Goal: Information Seeking & Learning: Understand process/instructions

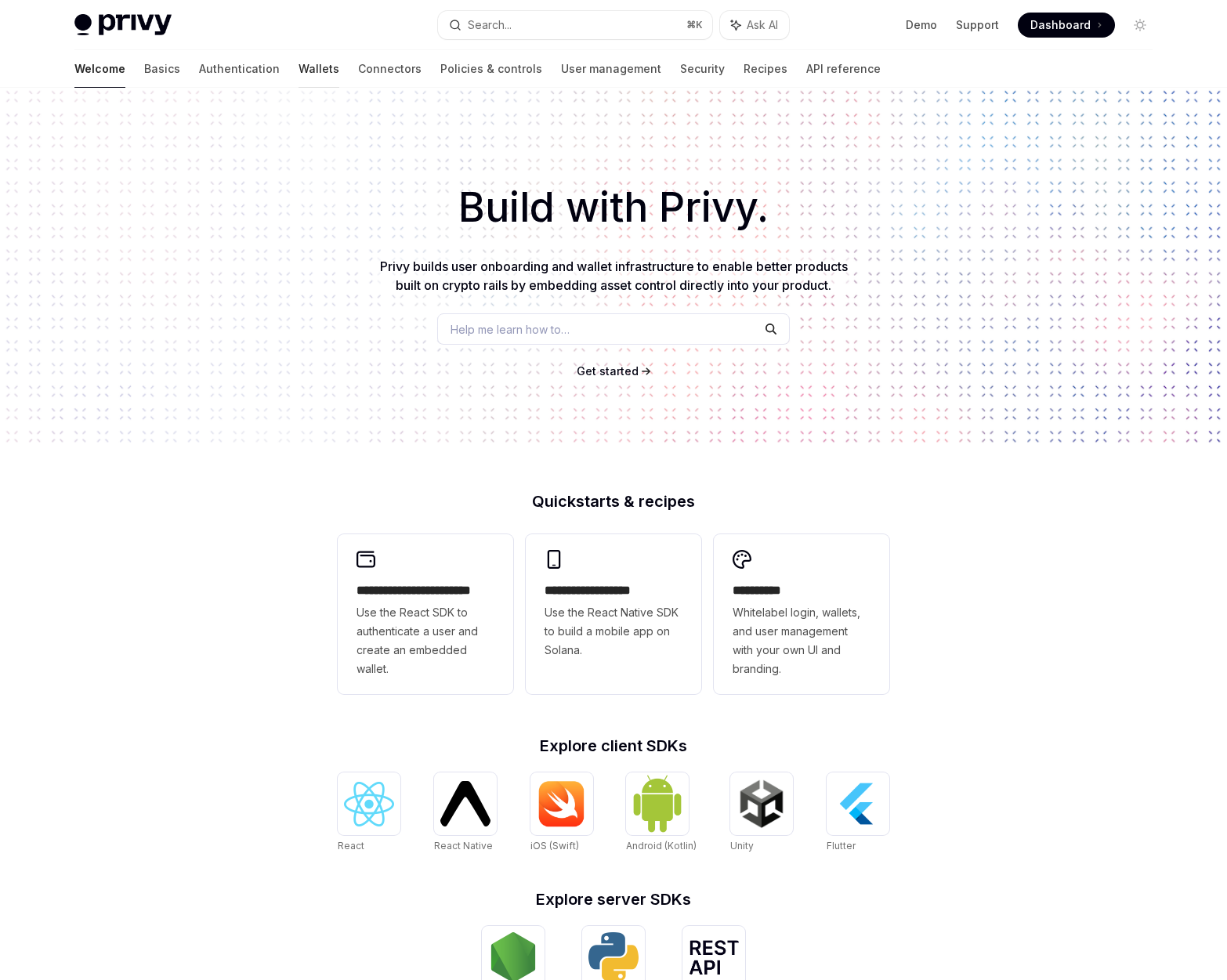
click at [299, 69] on link "Wallets" at bounding box center [319, 69] width 41 height 38
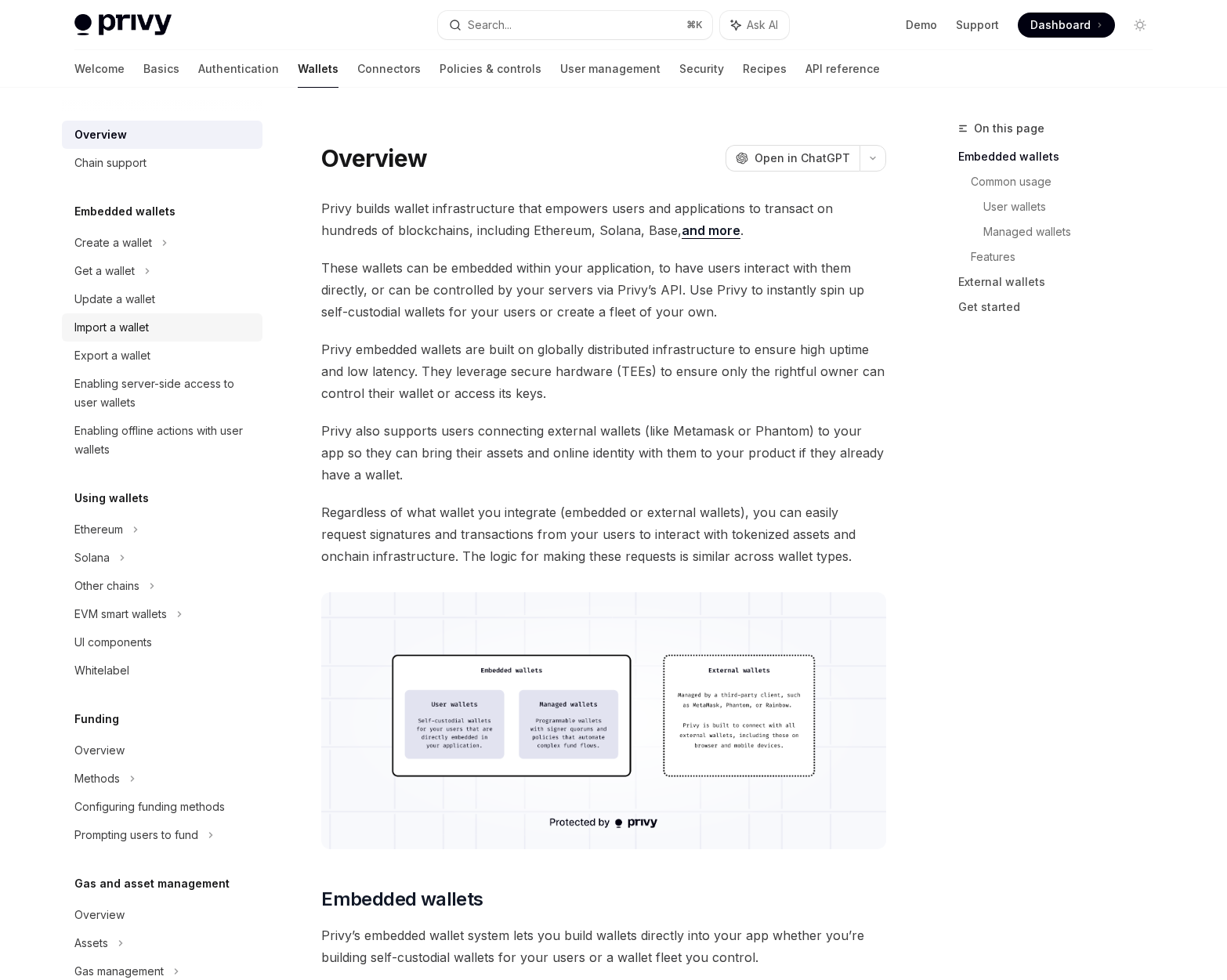
click at [129, 320] on div "Import a wallet" at bounding box center [111, 327] width 74 height 19
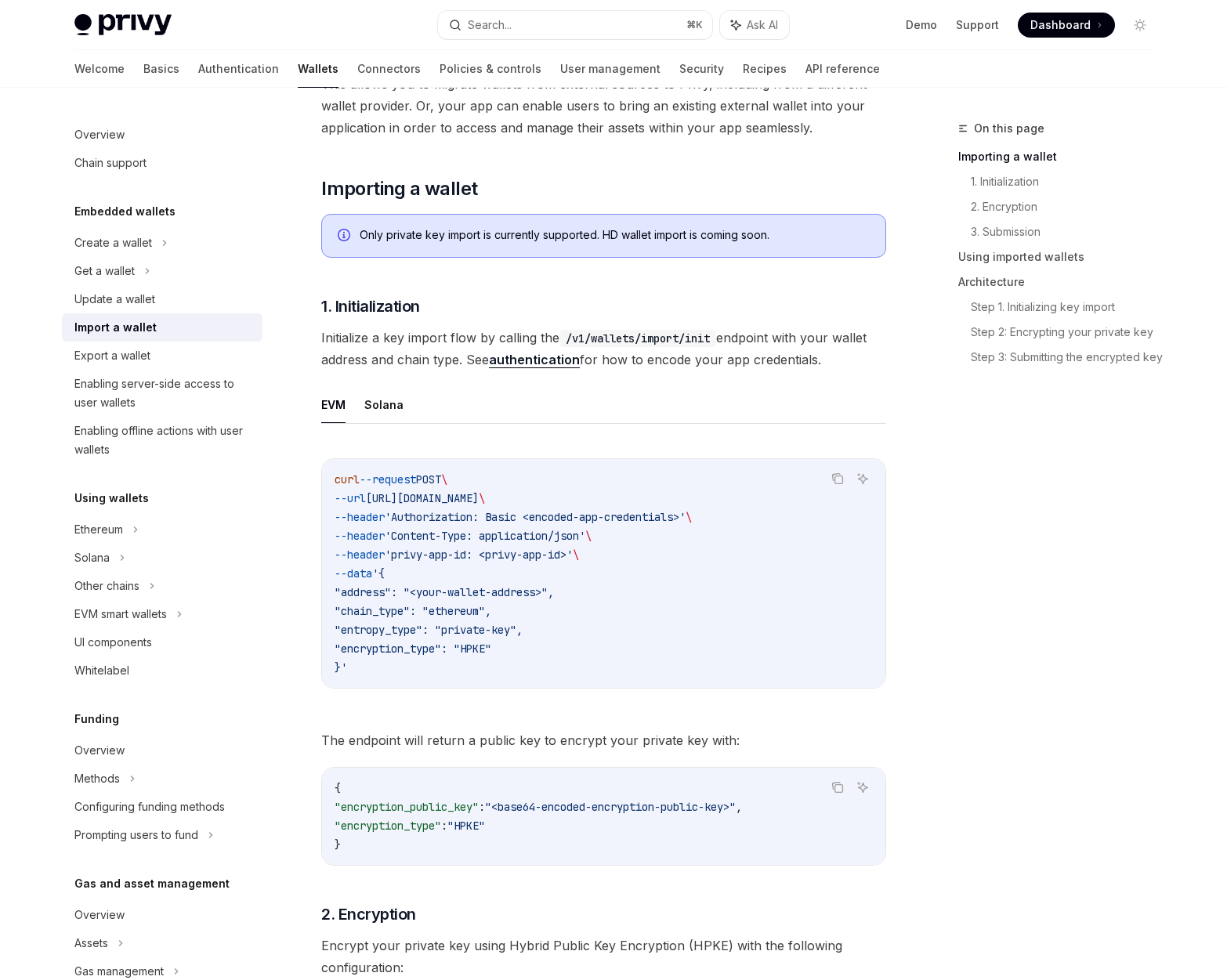
scroll to position [254, 0]
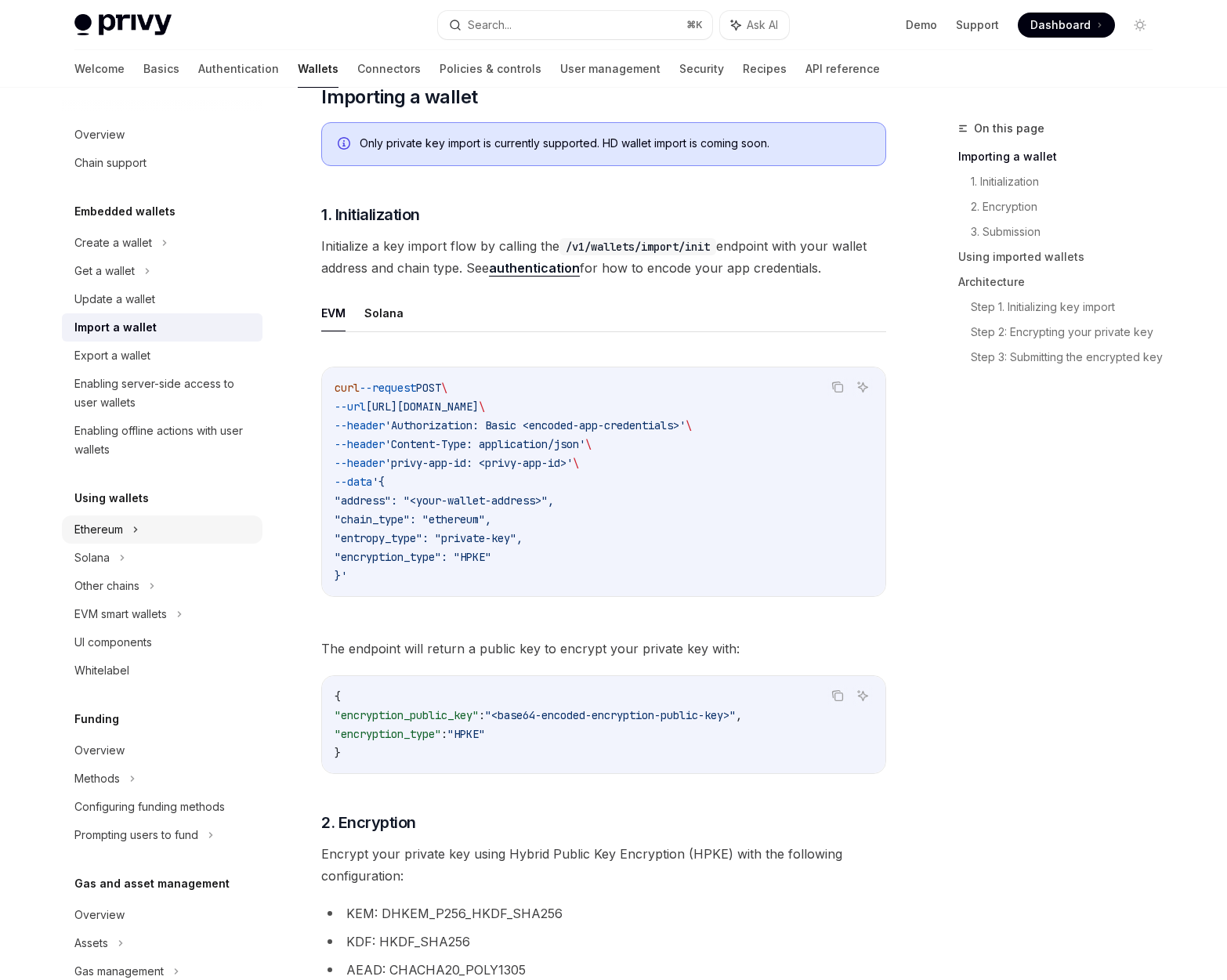
click at [132, 257] on div "Ethereum" at bounding box center [162, 243] width 200 height 28
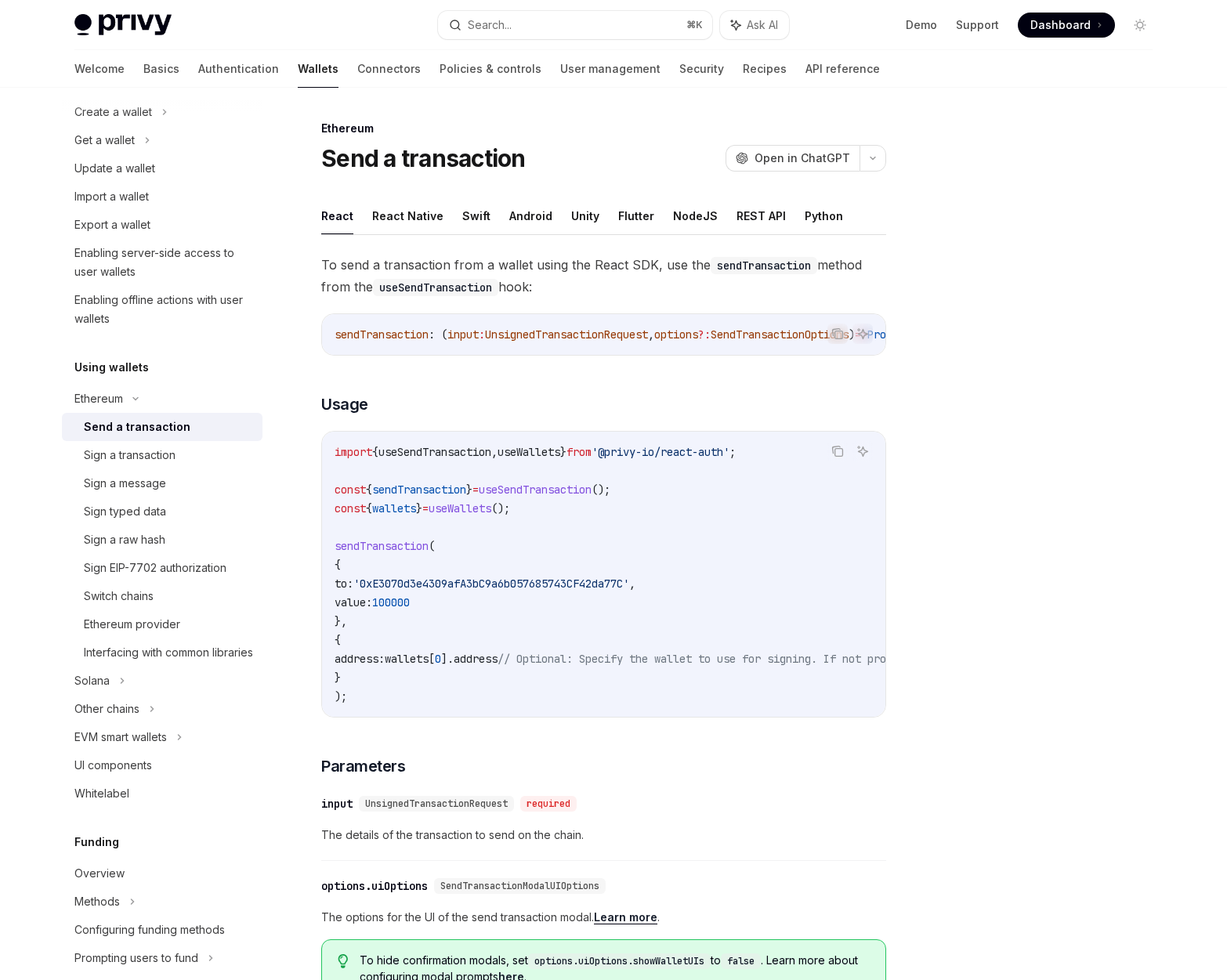
scroll to position [195, 0]
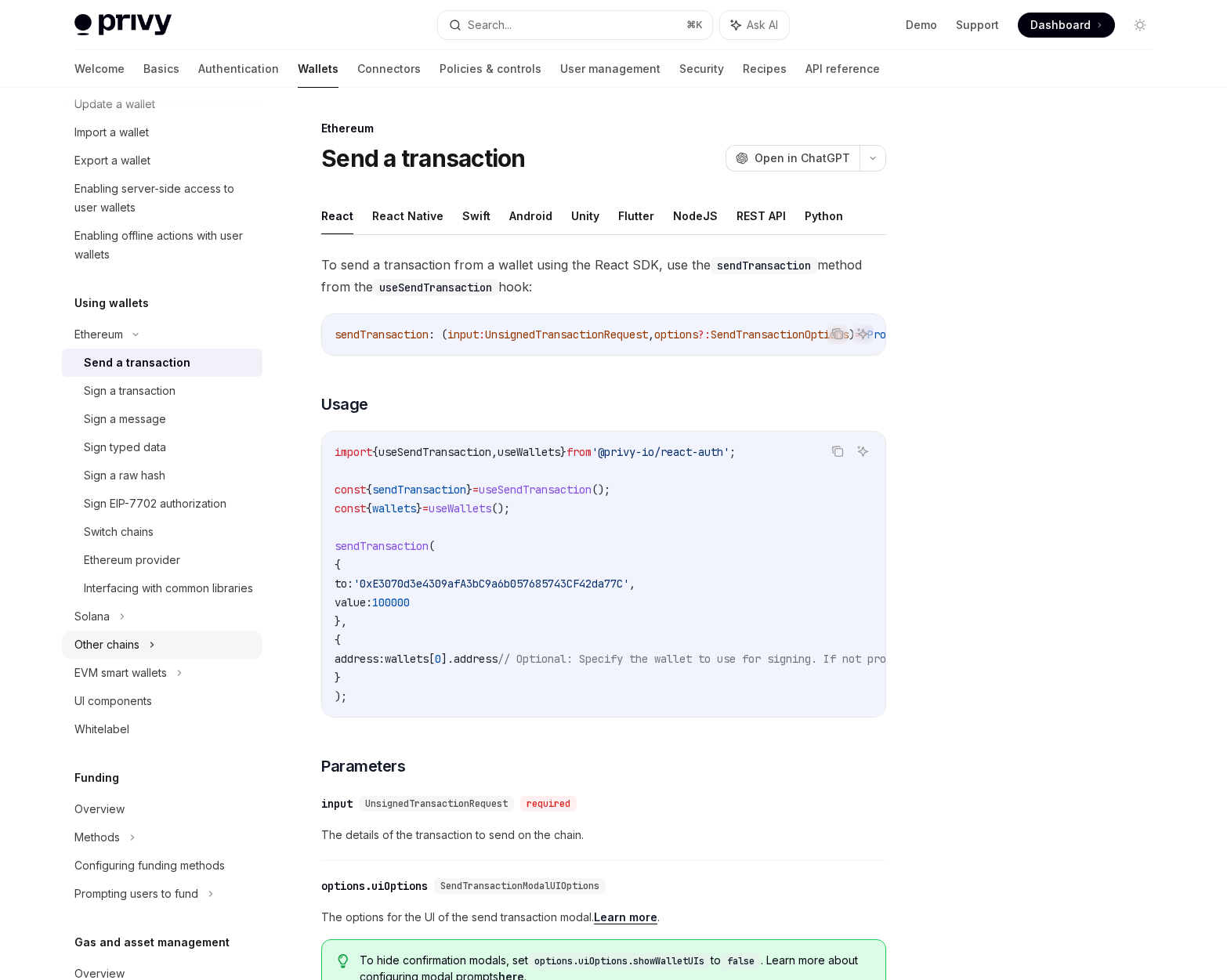
click at [149, 655] on icon at bounding box center [152, 644] width 6 height 19
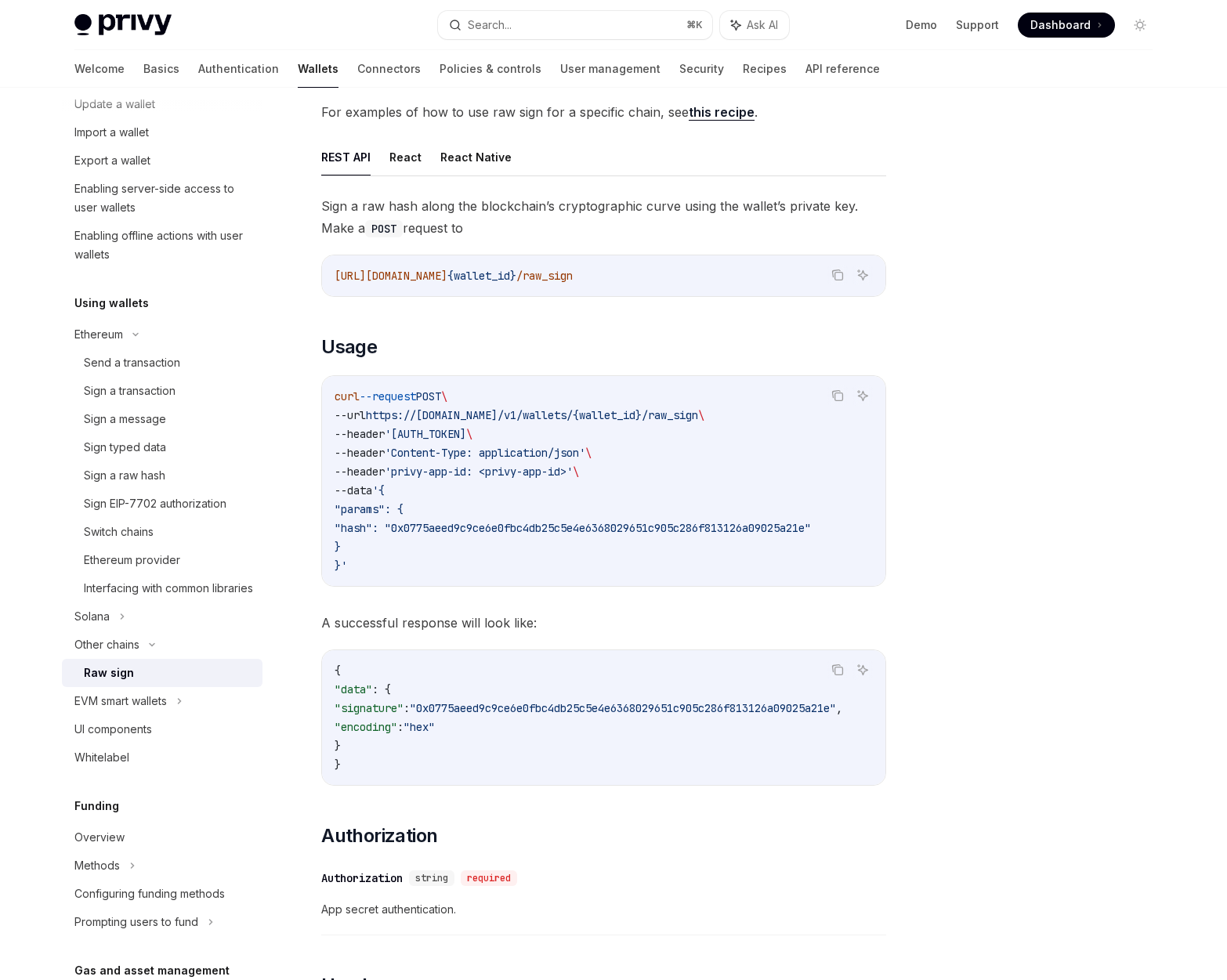
scroll to position [257, 0]
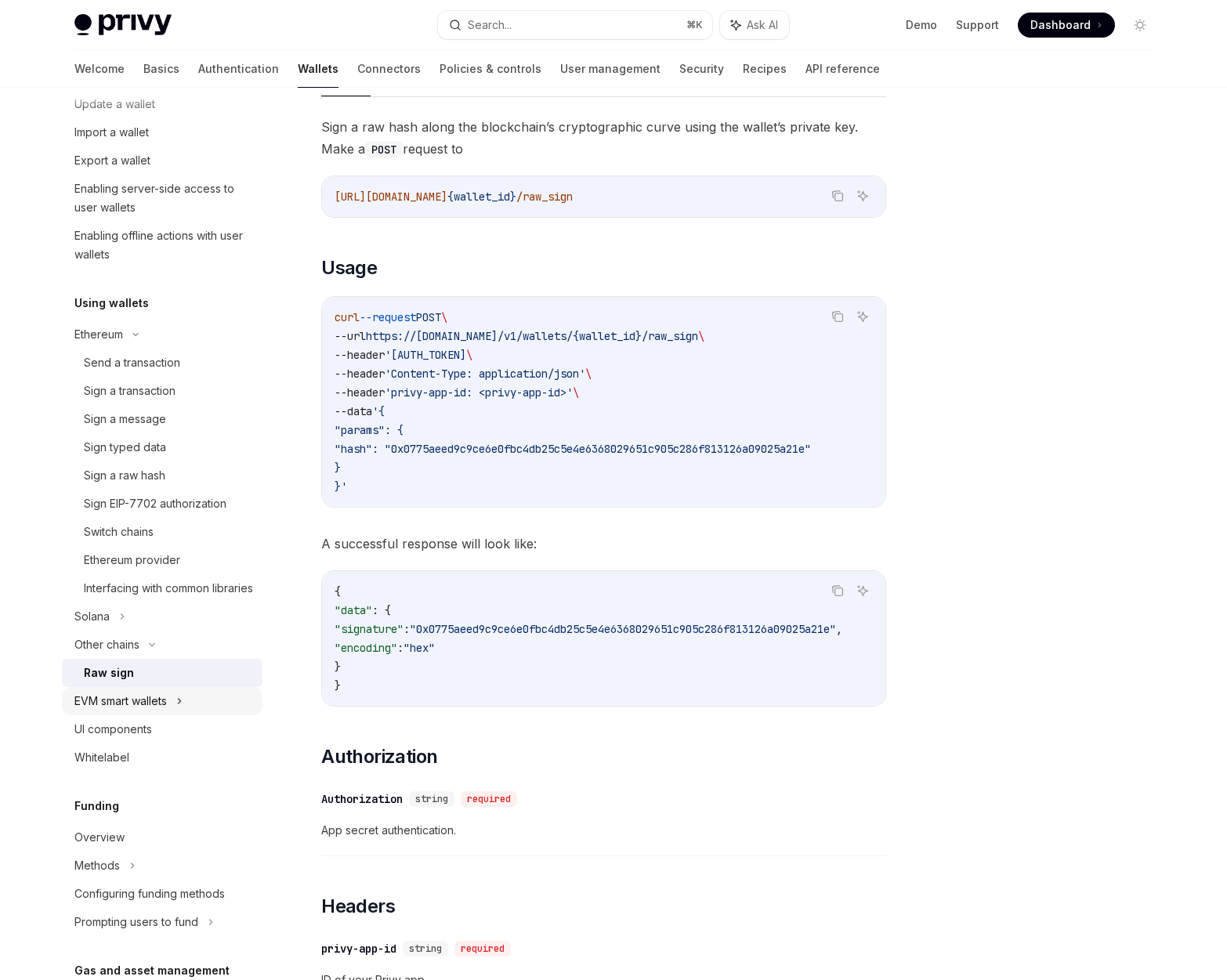
click at [174, 716] on div "EVM smart wallets" at bounding box center [162, 701] width 200 height 28
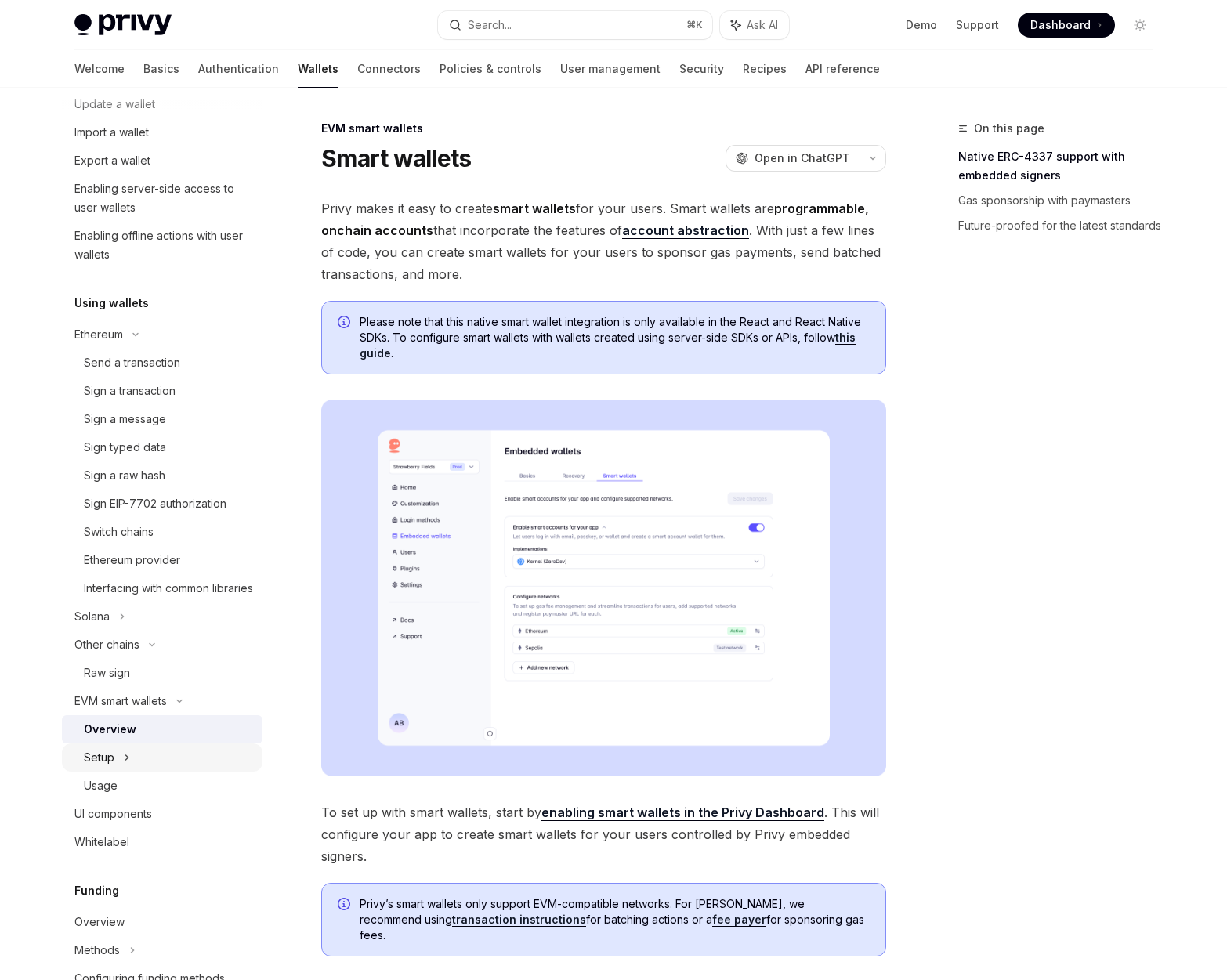
click at [121, 771] on div "Setup" at bounding box center [162, 757] width 200 height 28
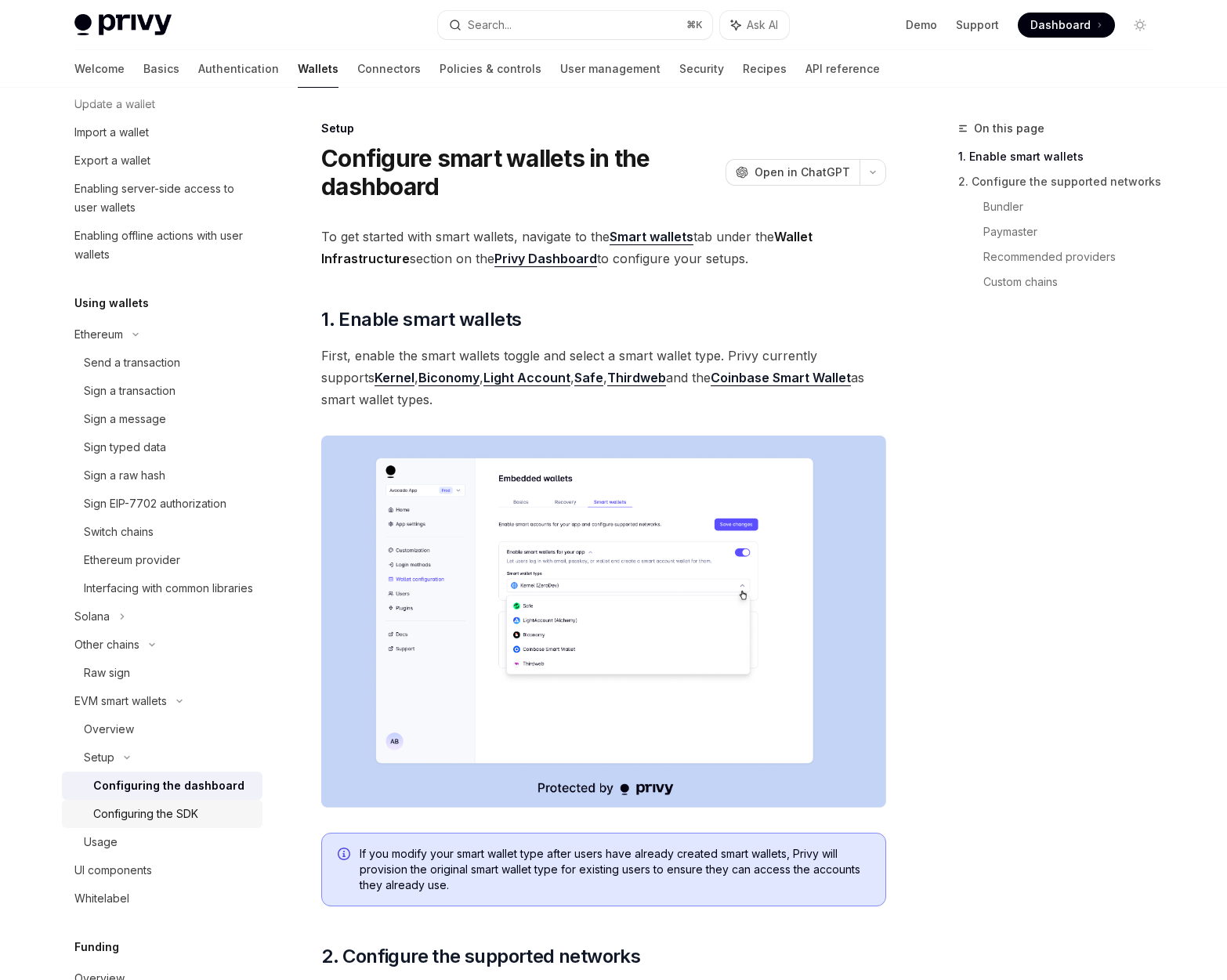
click at [139, 823] on div "Configuring the SDK" at bounding box center [146, 814] width 105 height 19
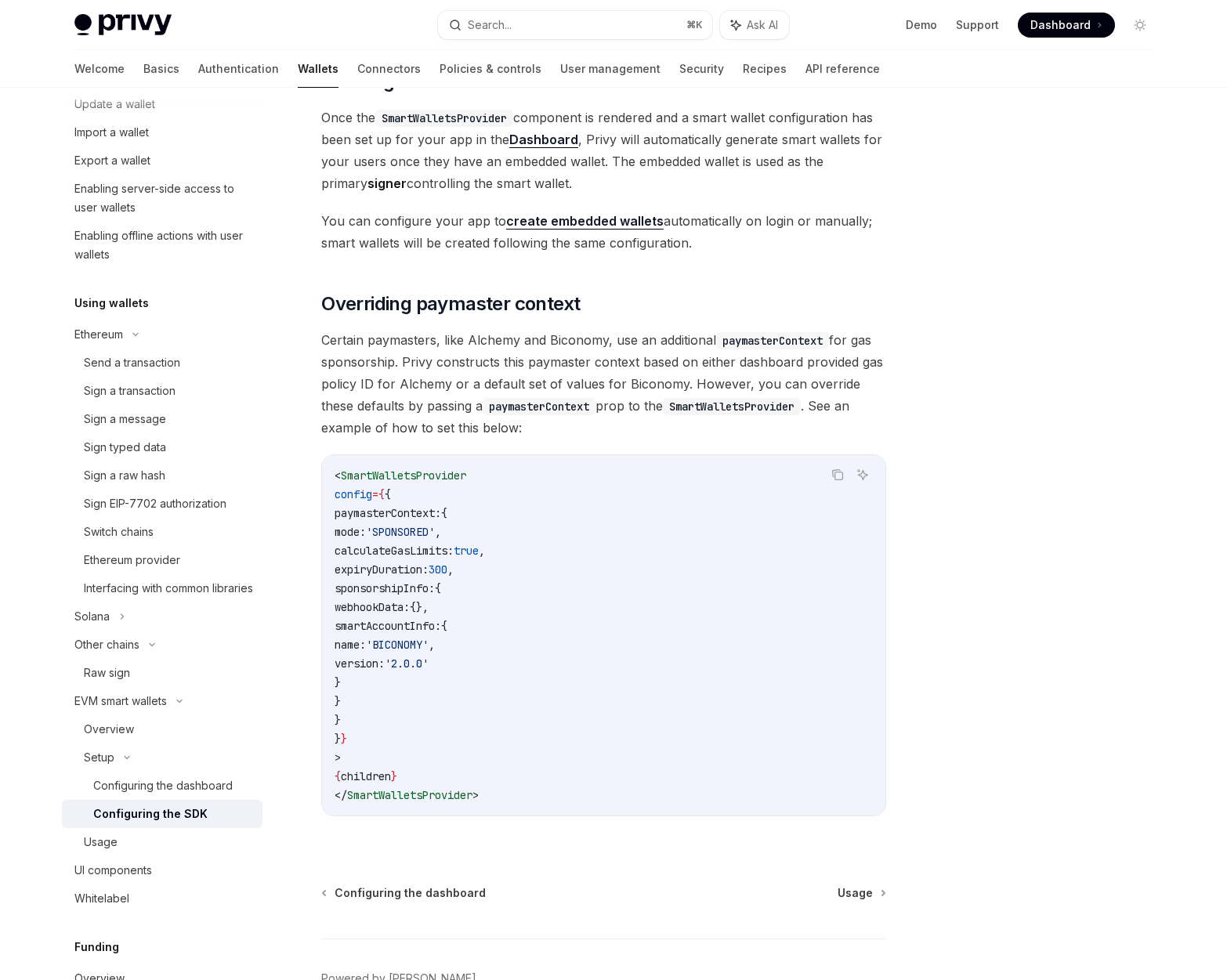
scroll to position [1063, 0]
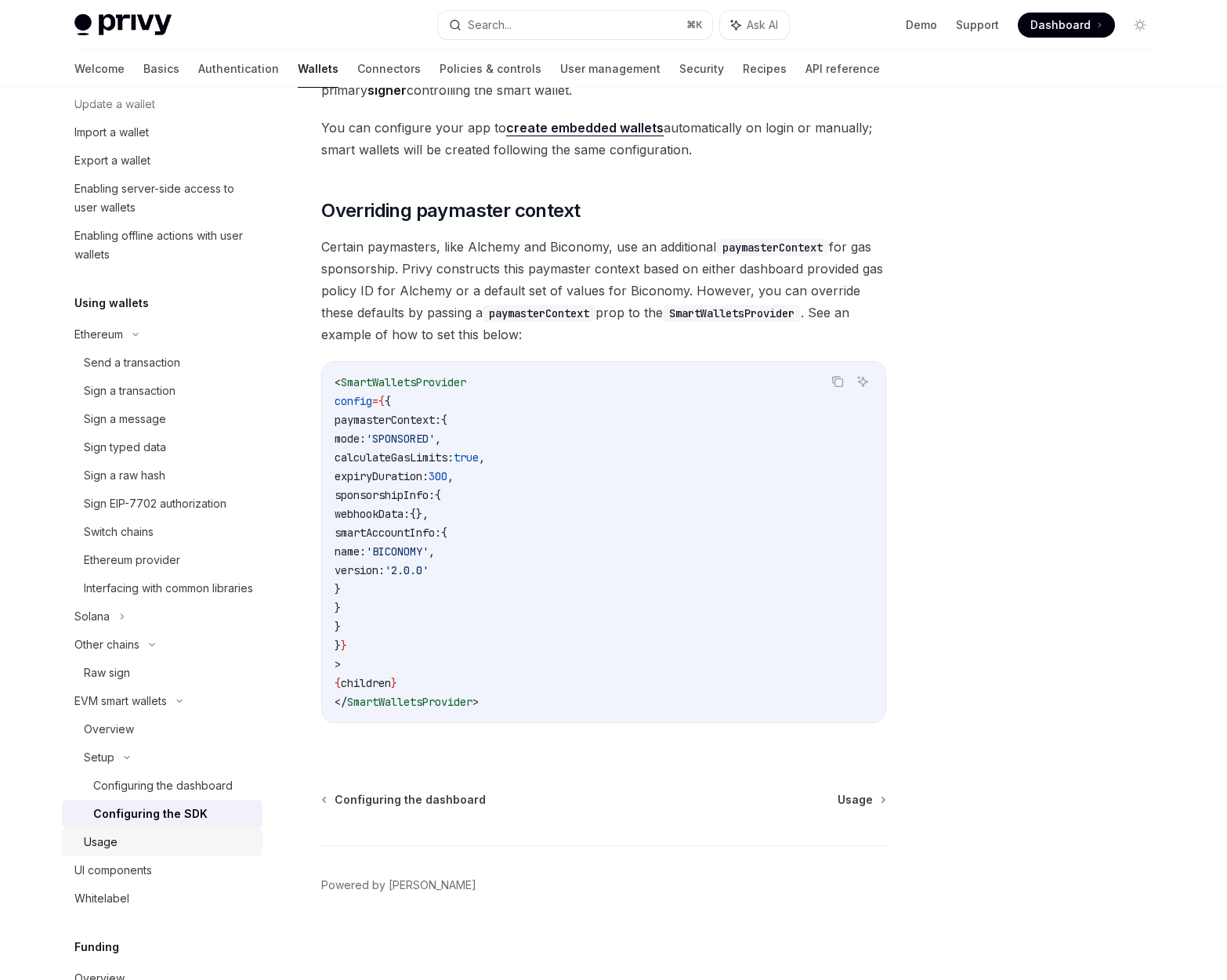
click at [138, 852] on div "Usage" at bounding box center [168, 842] width 170 height 19
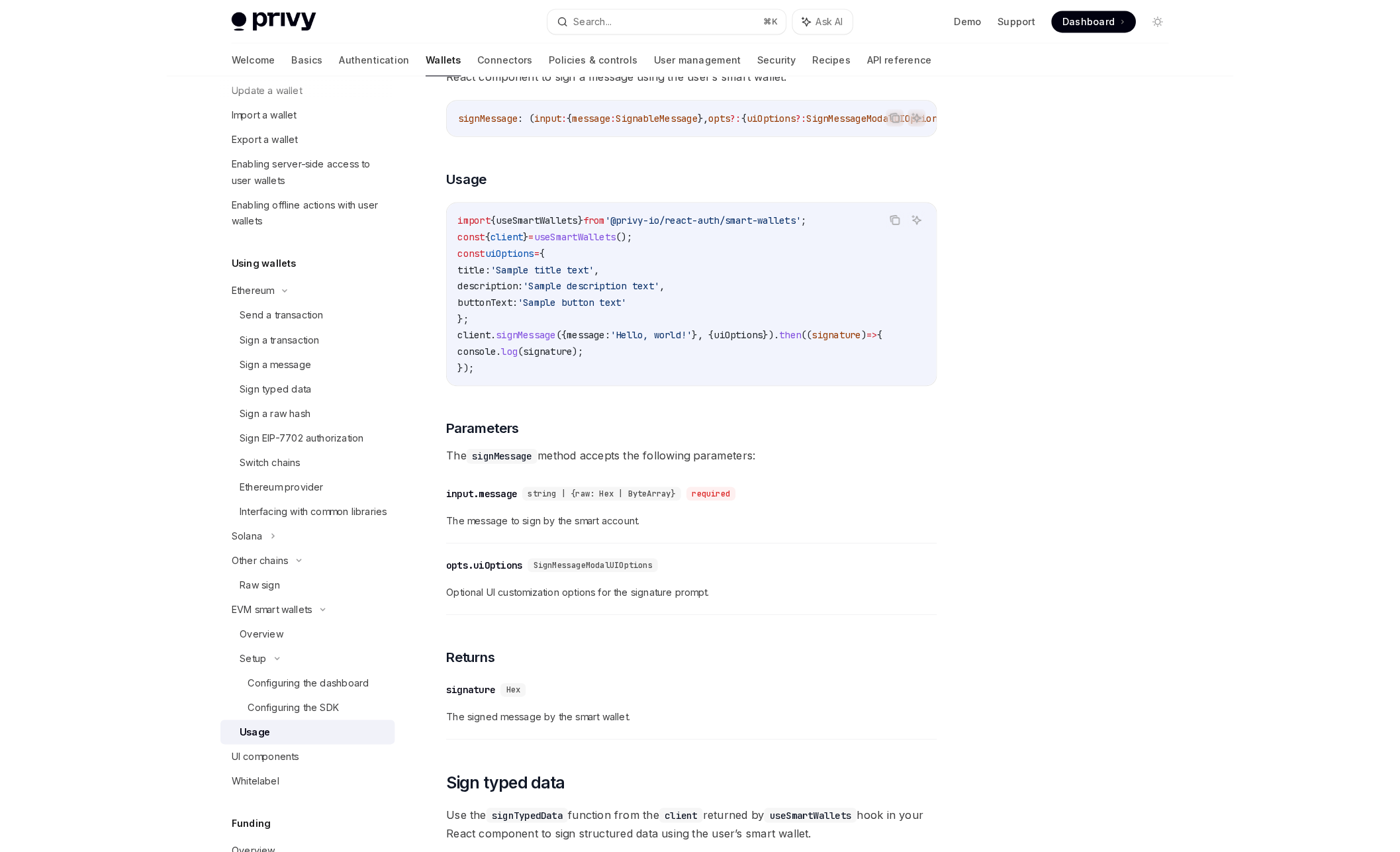
scroll to position [663, 0]
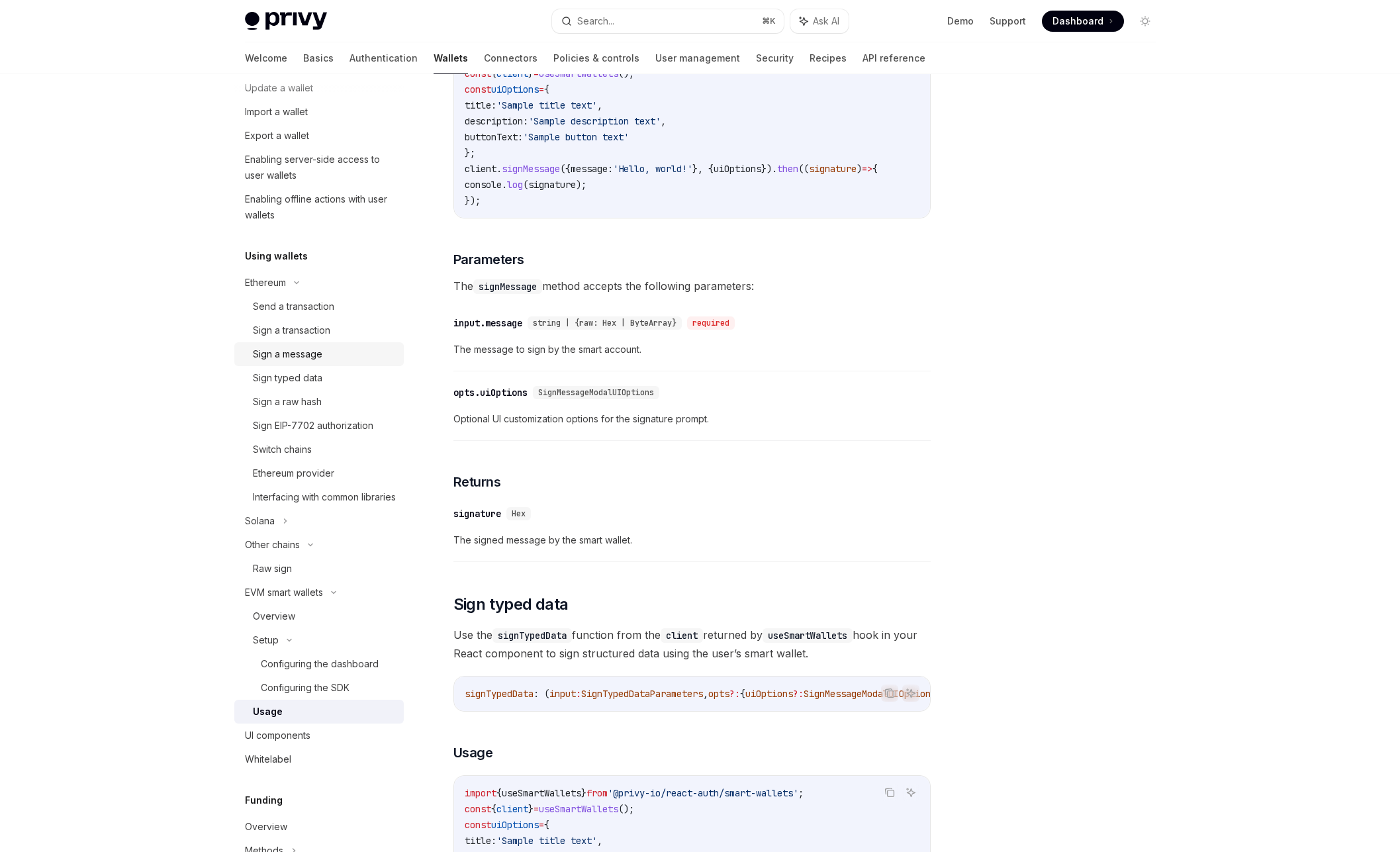
click at [330, 359] on div "Sign a message" at bounding box center [324, 354] width 143 height 16
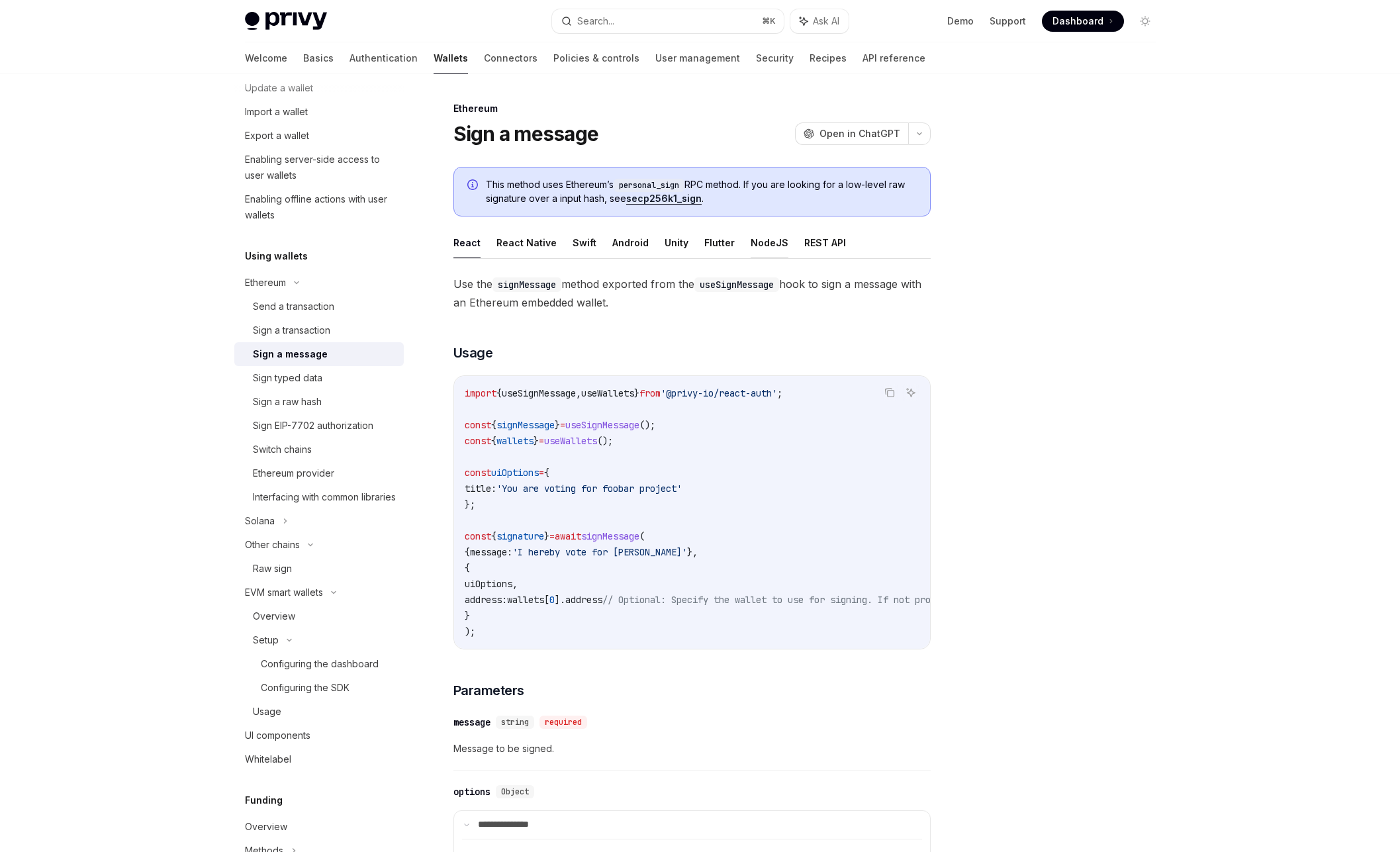
click at [765, 243] on button "NodeJS" at bounding box center [769, 243] width 38 height 31
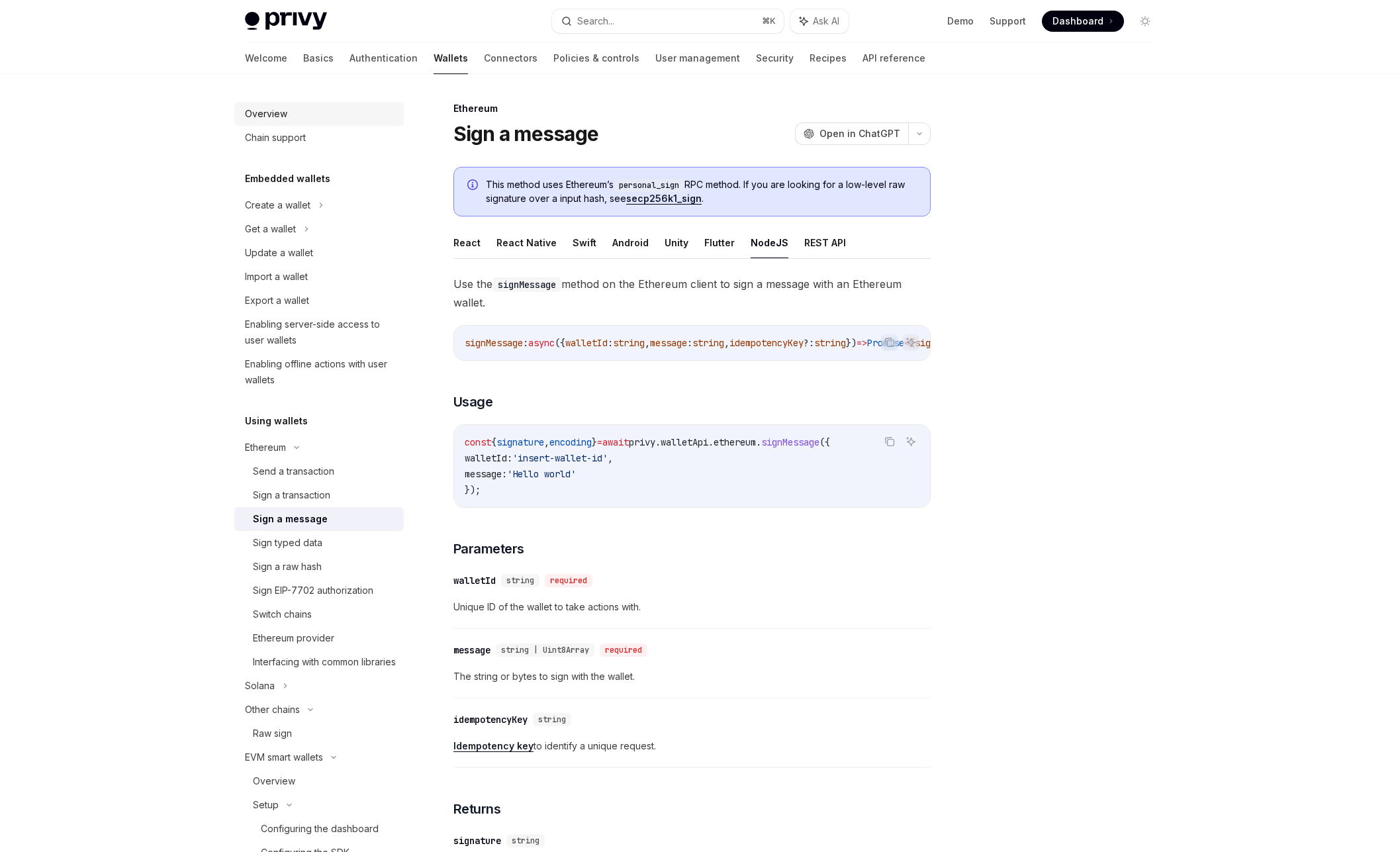
click at [324, 116] on div "Overview" at bounding box center [320, 114] width 151 height 16
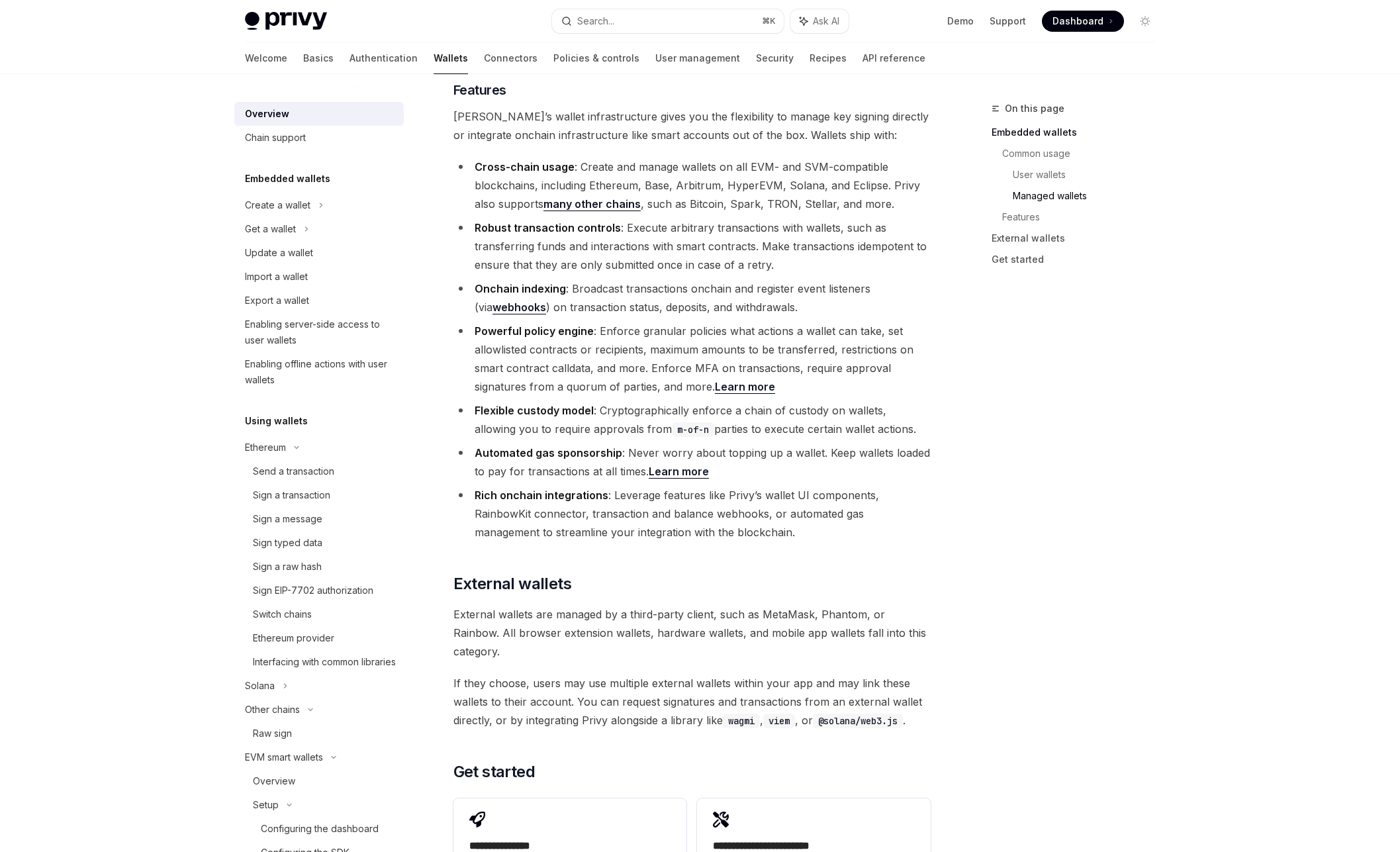
scroll to position [1671, 0]
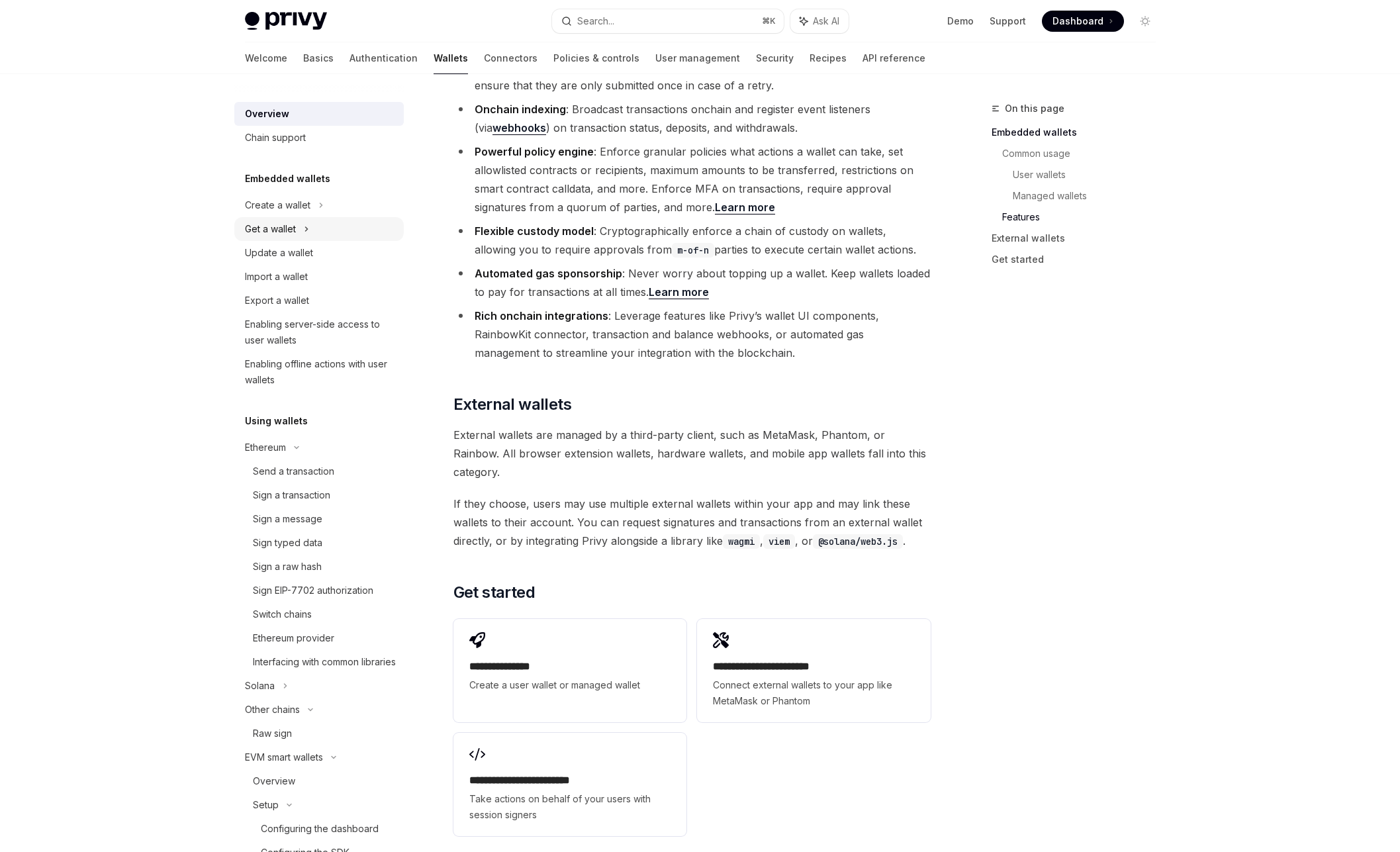
click at [302, 227] on div "Get a wallet" at bounding box center [319, 229] width 169 height 23
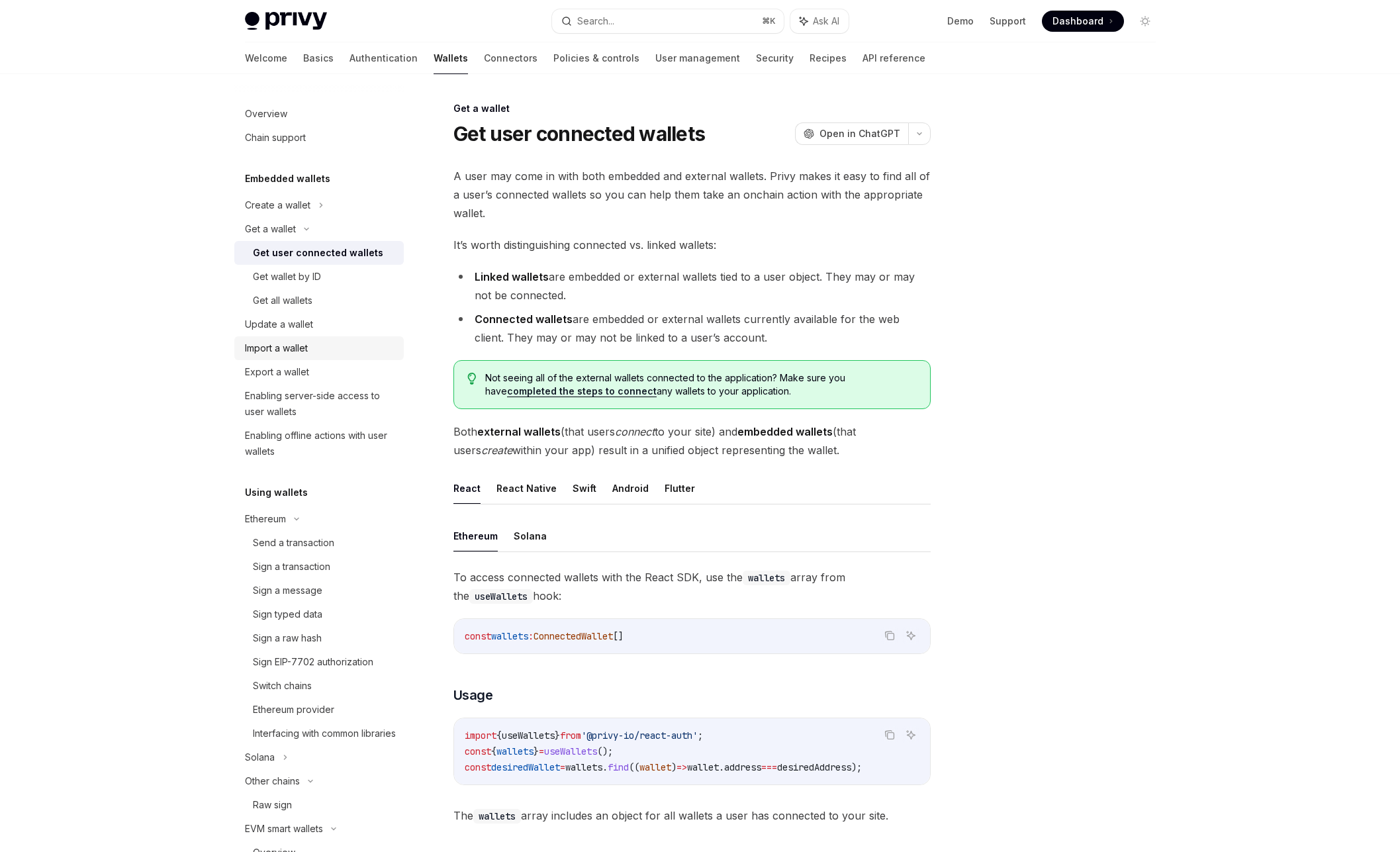
click at [306, 345] on div "Import a wallet" at bounding box center [277, 348] width 63 height 16
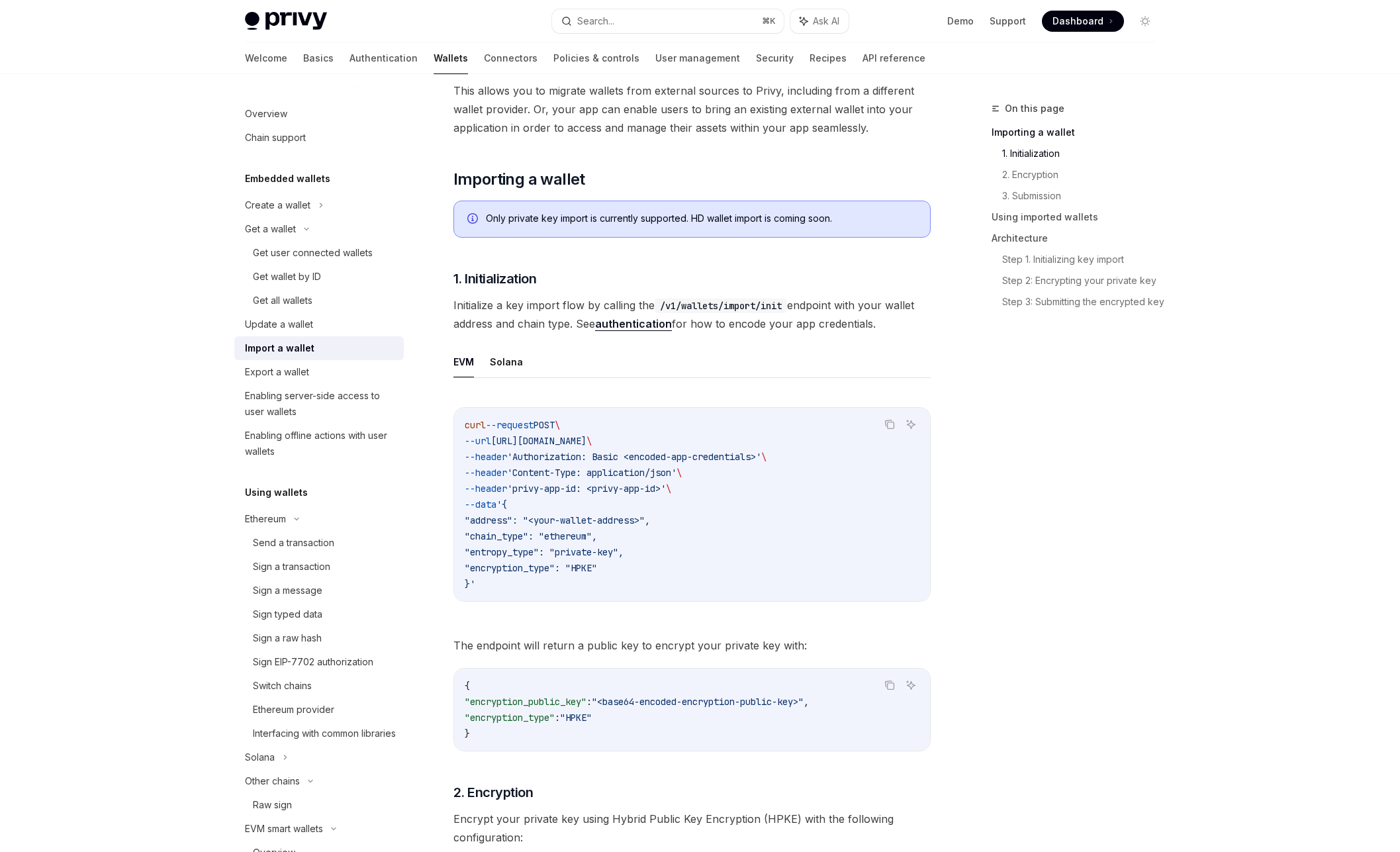
scroll to position [316, 0]
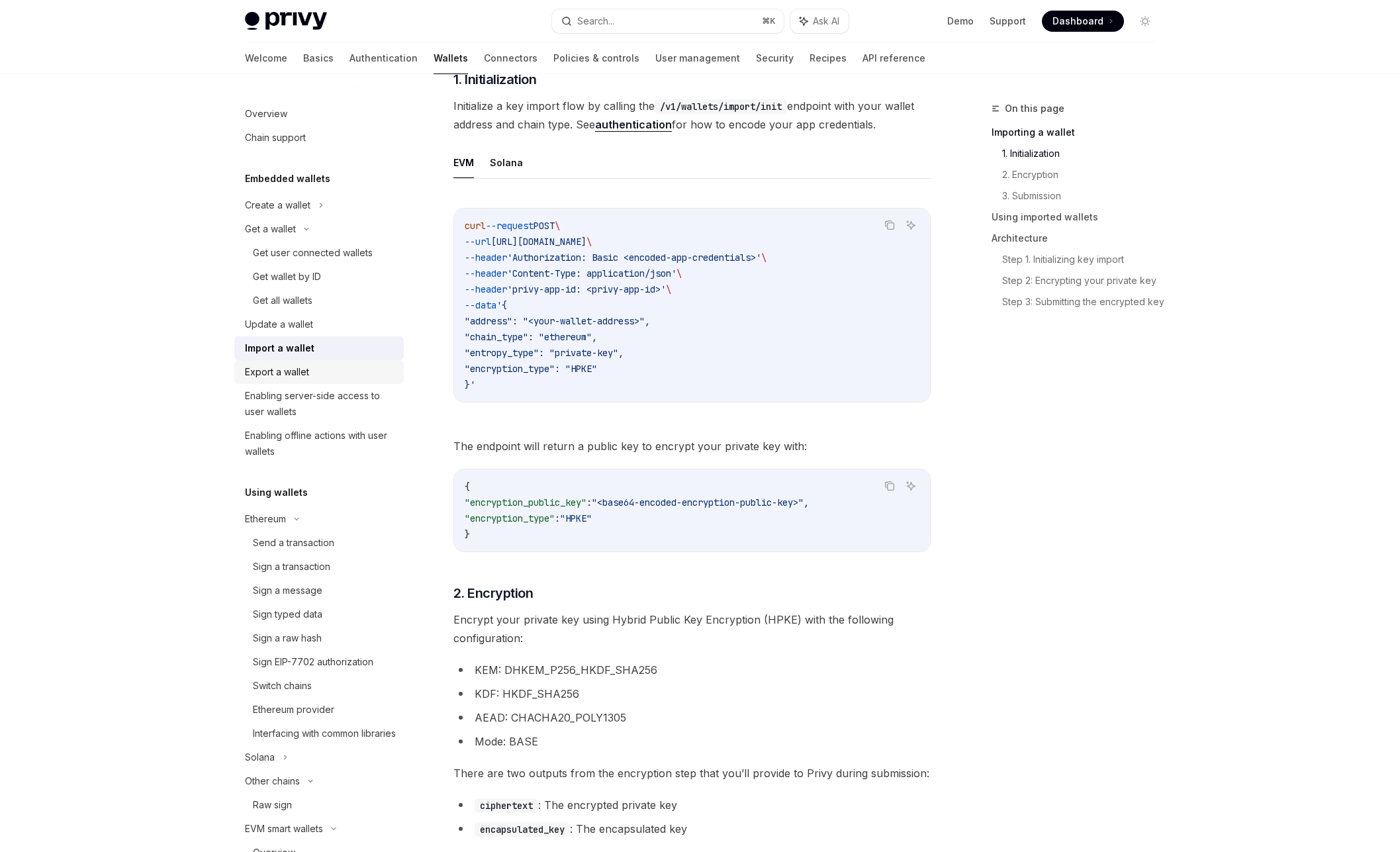
click at [296, 374] on div "Export a wallet" at bounding box center [277, 372] width 64 height 16
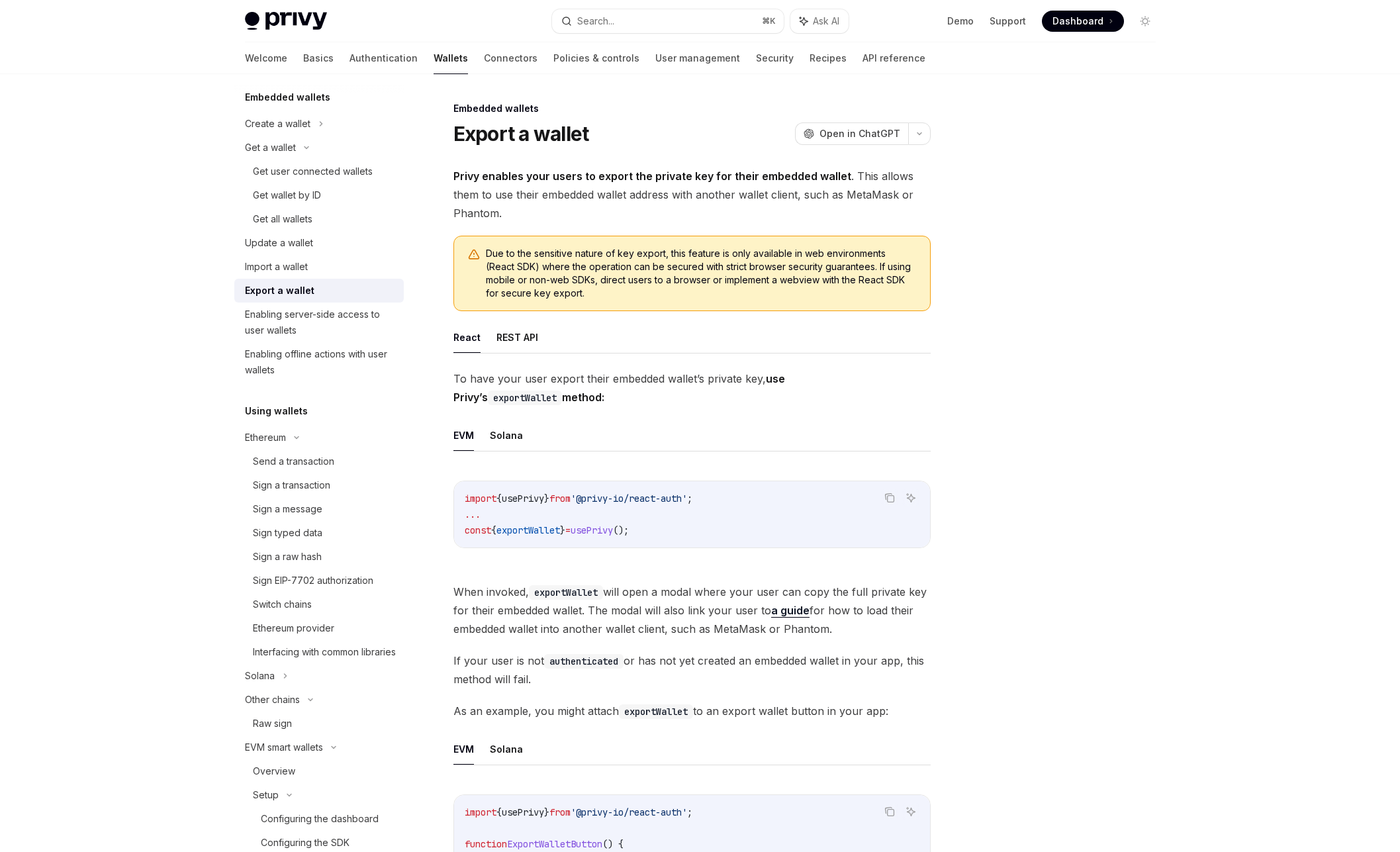
scroll to position [100, 0]
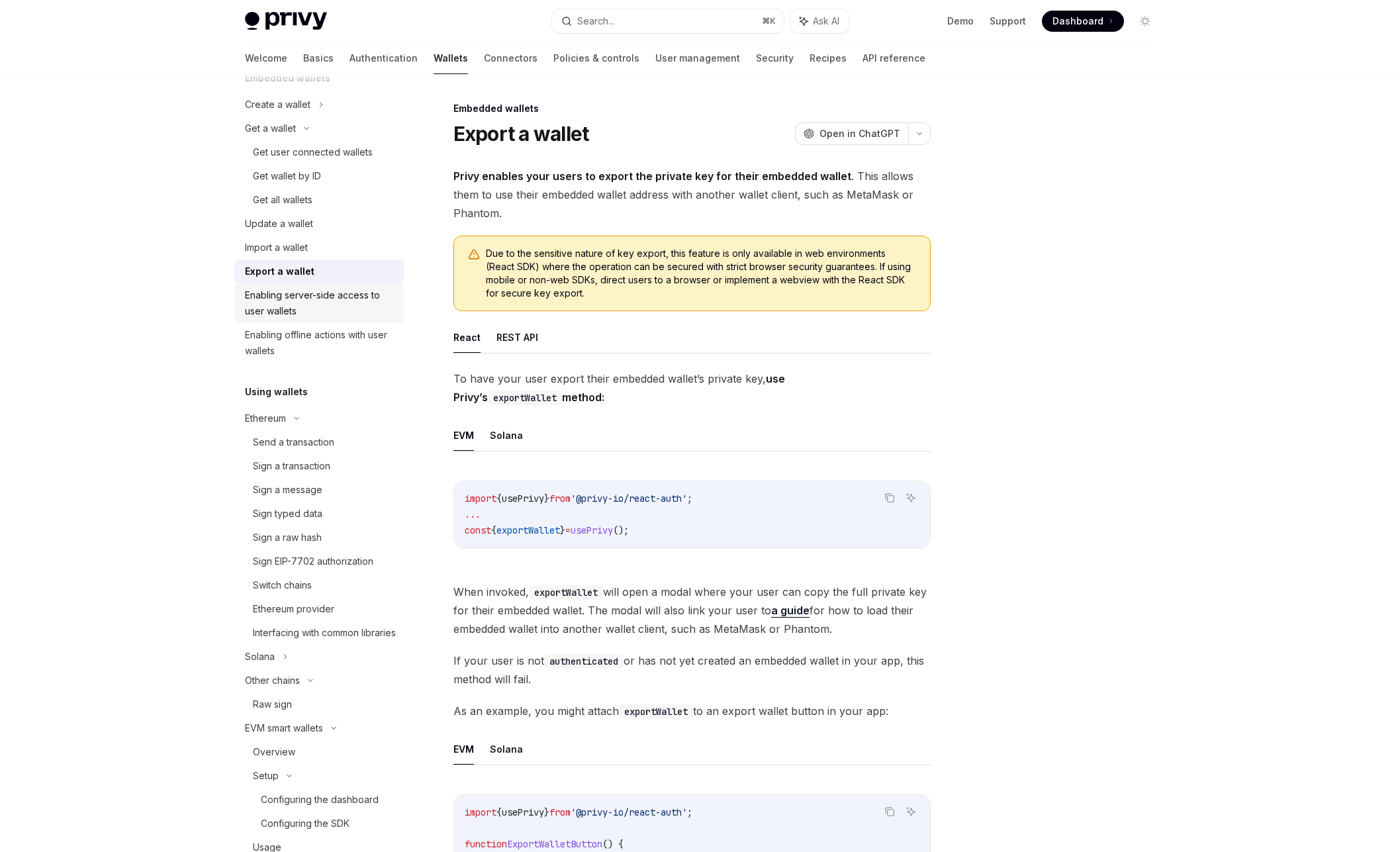
click at [317, 301] on div "Enabling server-side access to user wallets" at bounding box center [320, 303] width 151 height 32
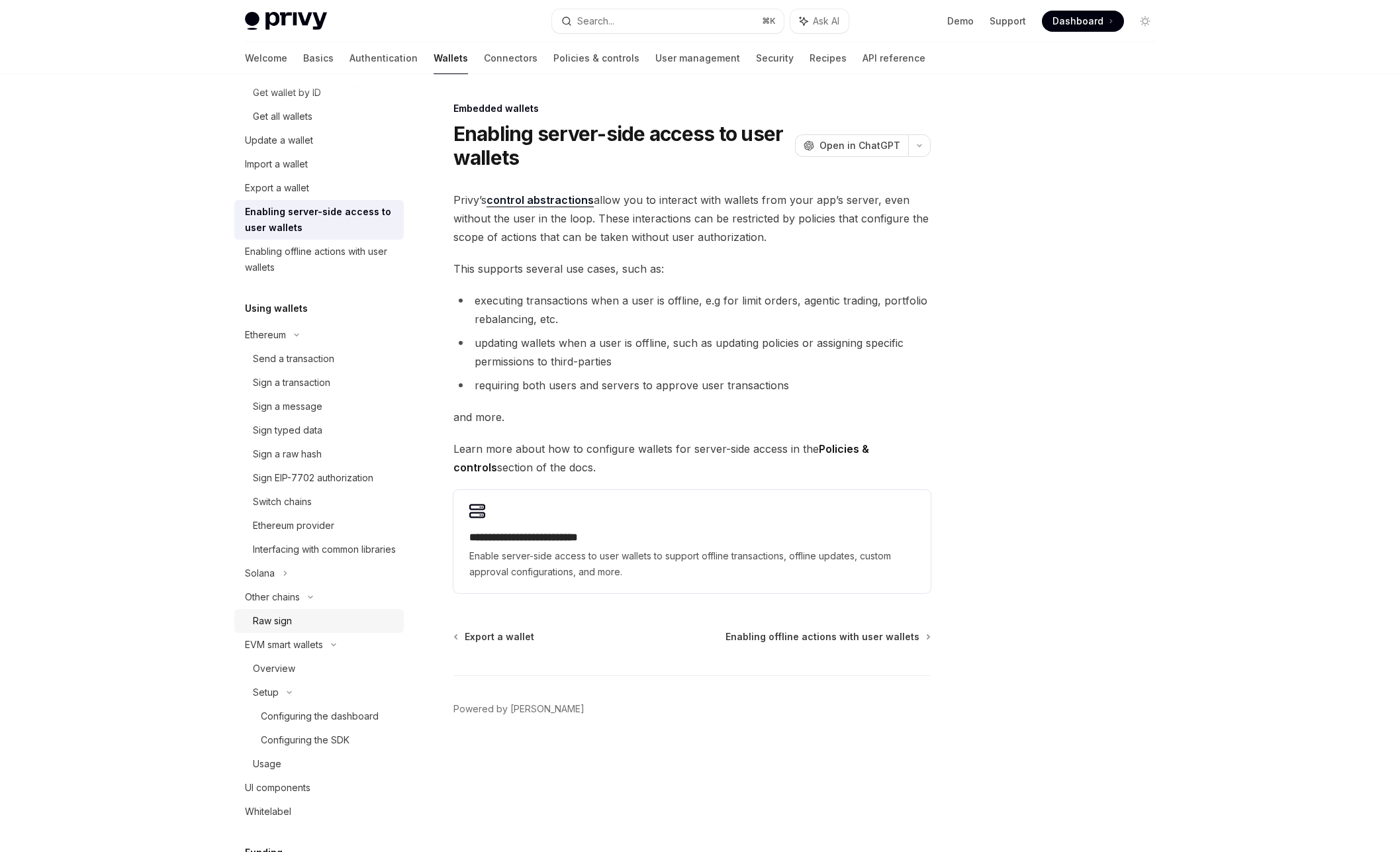
scroll to position [143, 0]
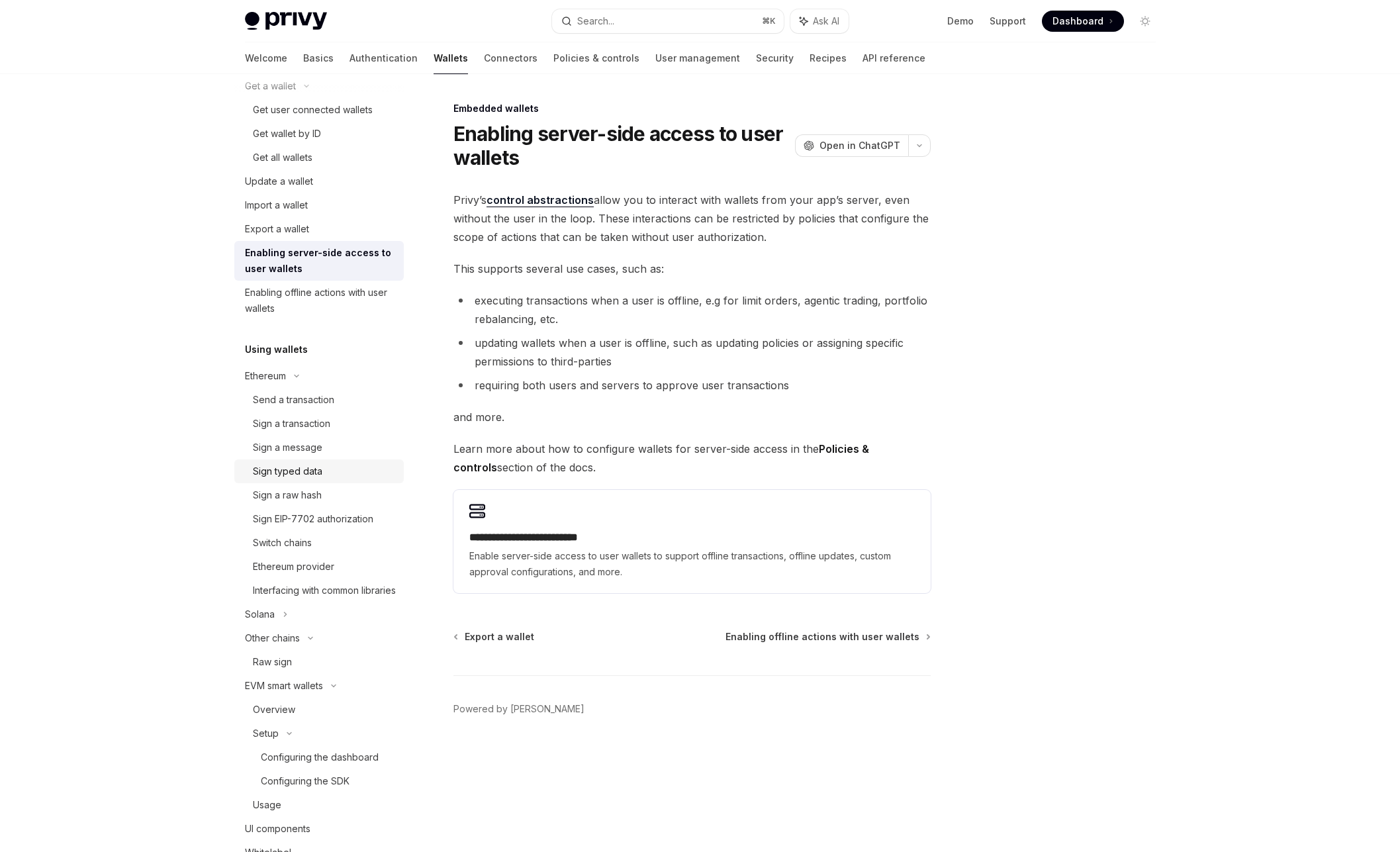
click at [323, 478] on div "Sign typed data" at bounding box center [324, 471] width 143 height 16
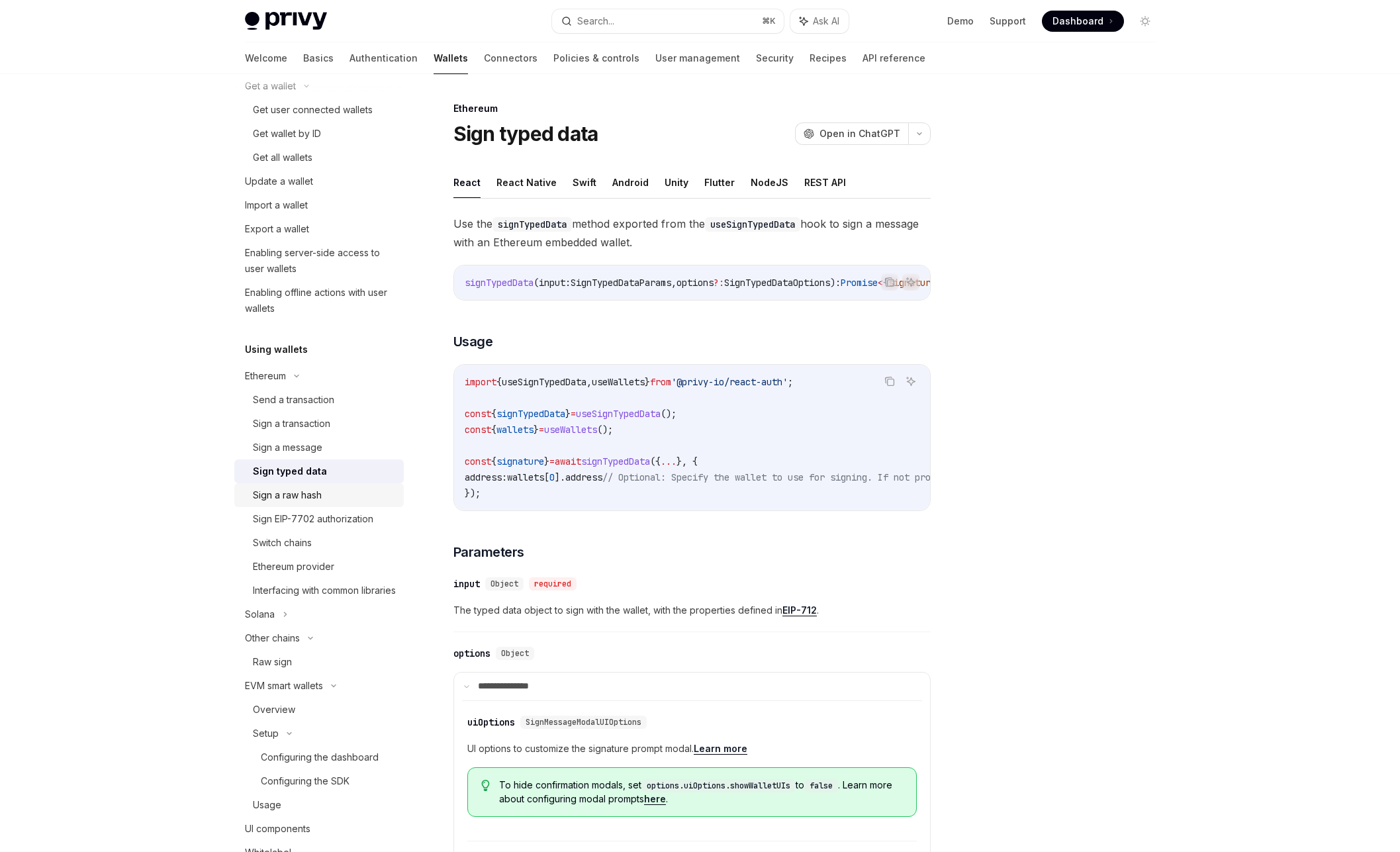
click at [320, 494] on div "Sign a raw hash" at bounding box center [288, 495] width 69 height 16
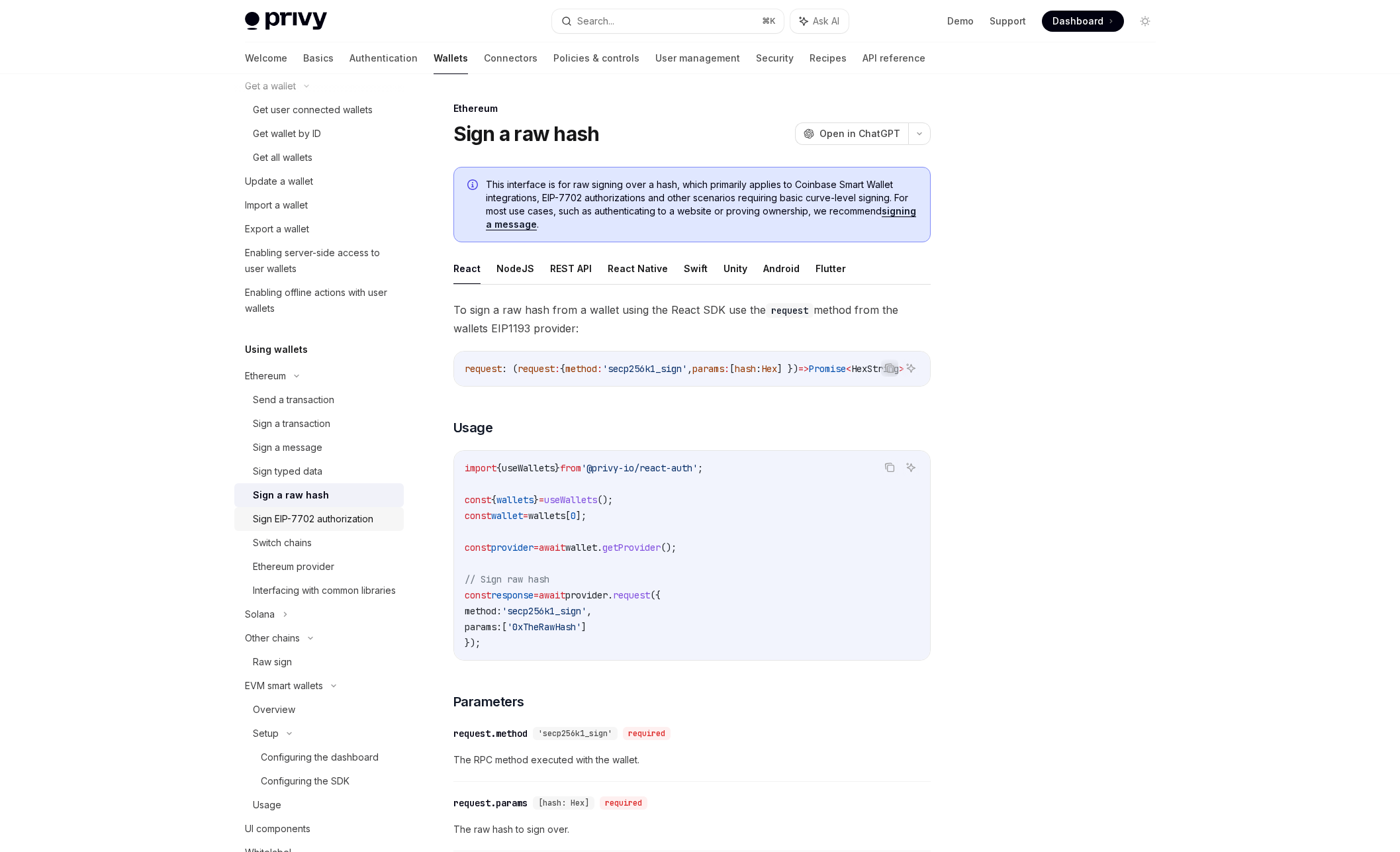
click at [322, 512] on div "Sign EIP-7702 authorization" at bounding box center [313, 518] width 121 height 16
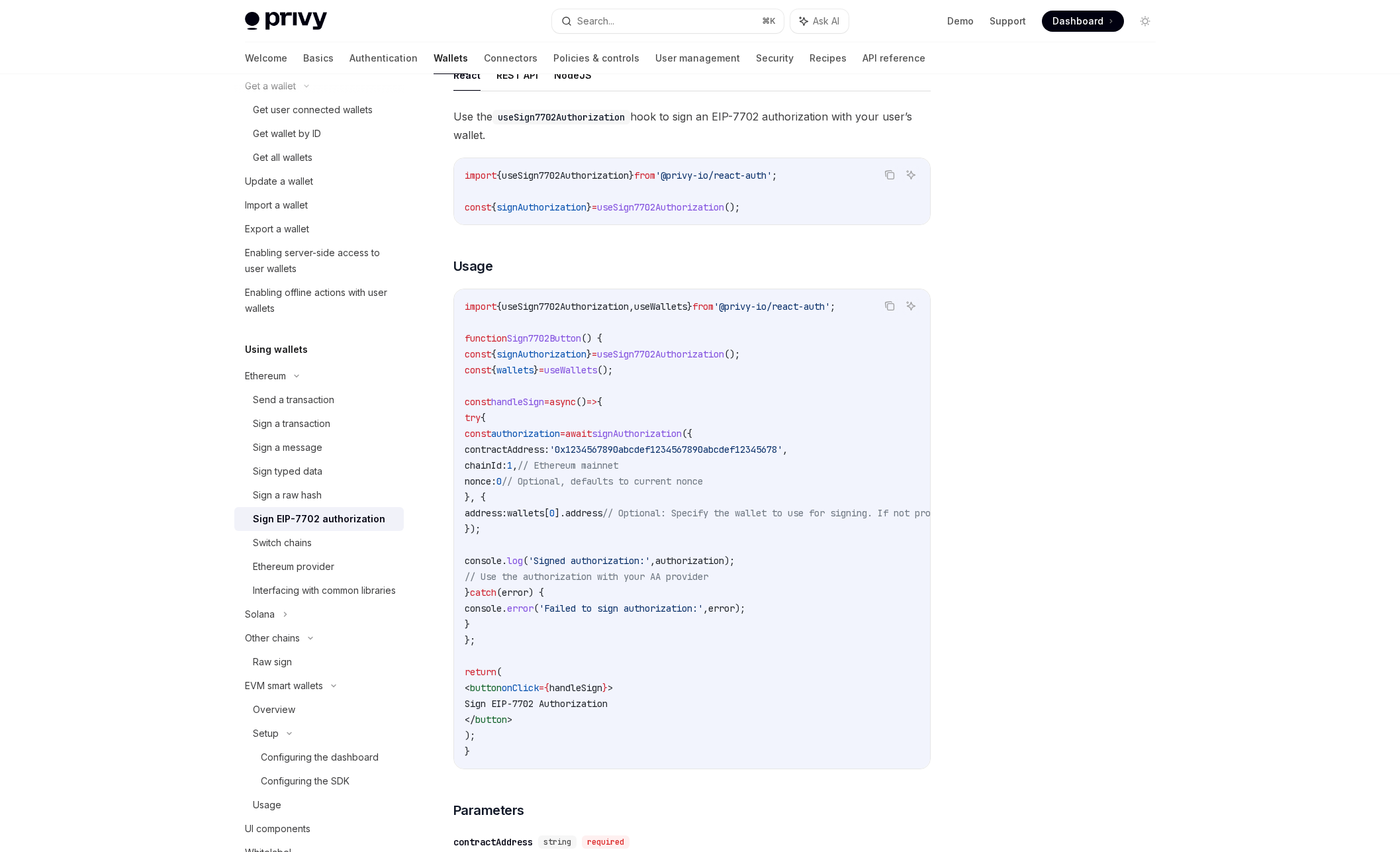
scroll to position [333, 0]
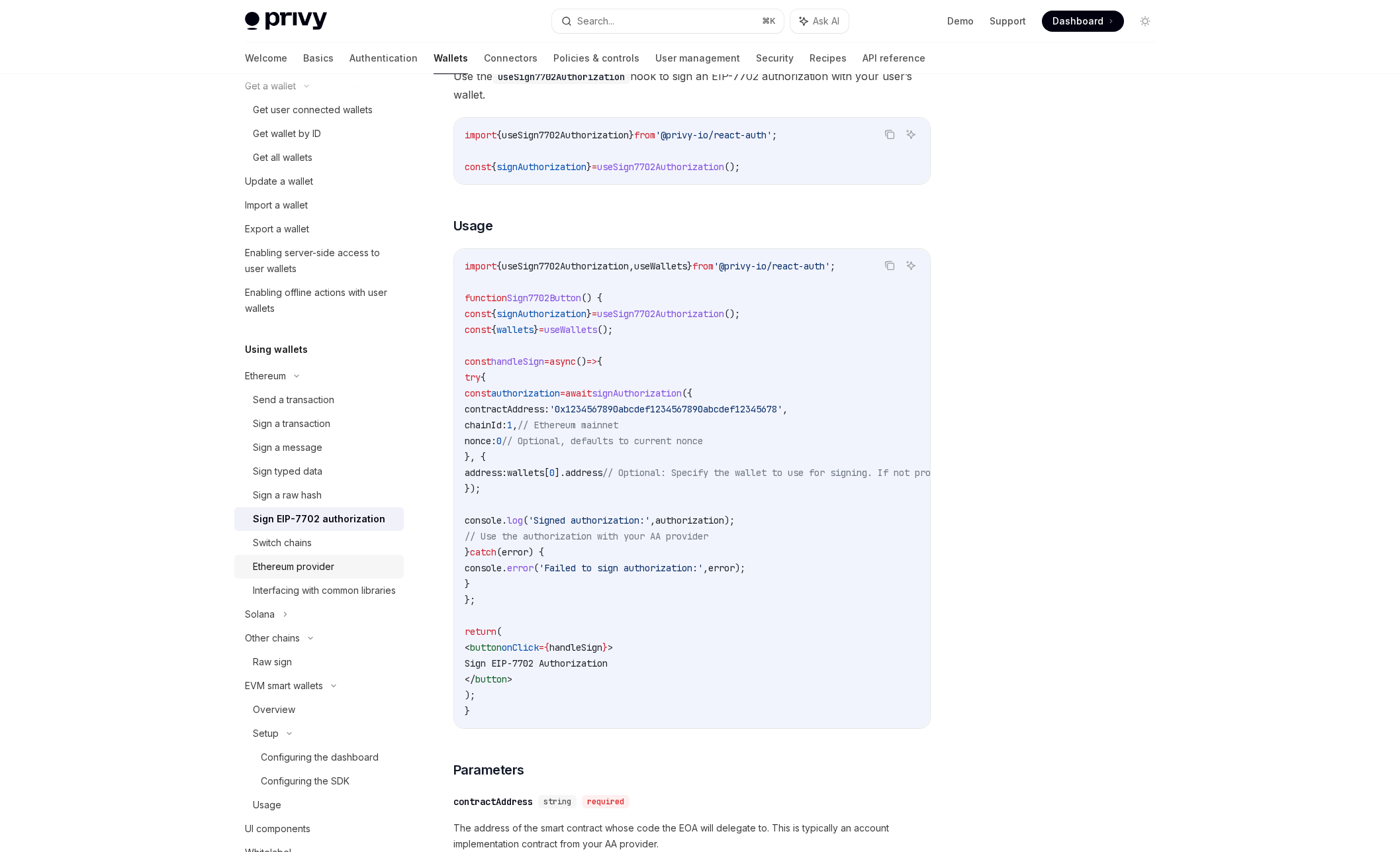
click at [360, 570] on div "Ethereum provider" at bounding box center [324, 566] width 143 height 16
type textarea "*"
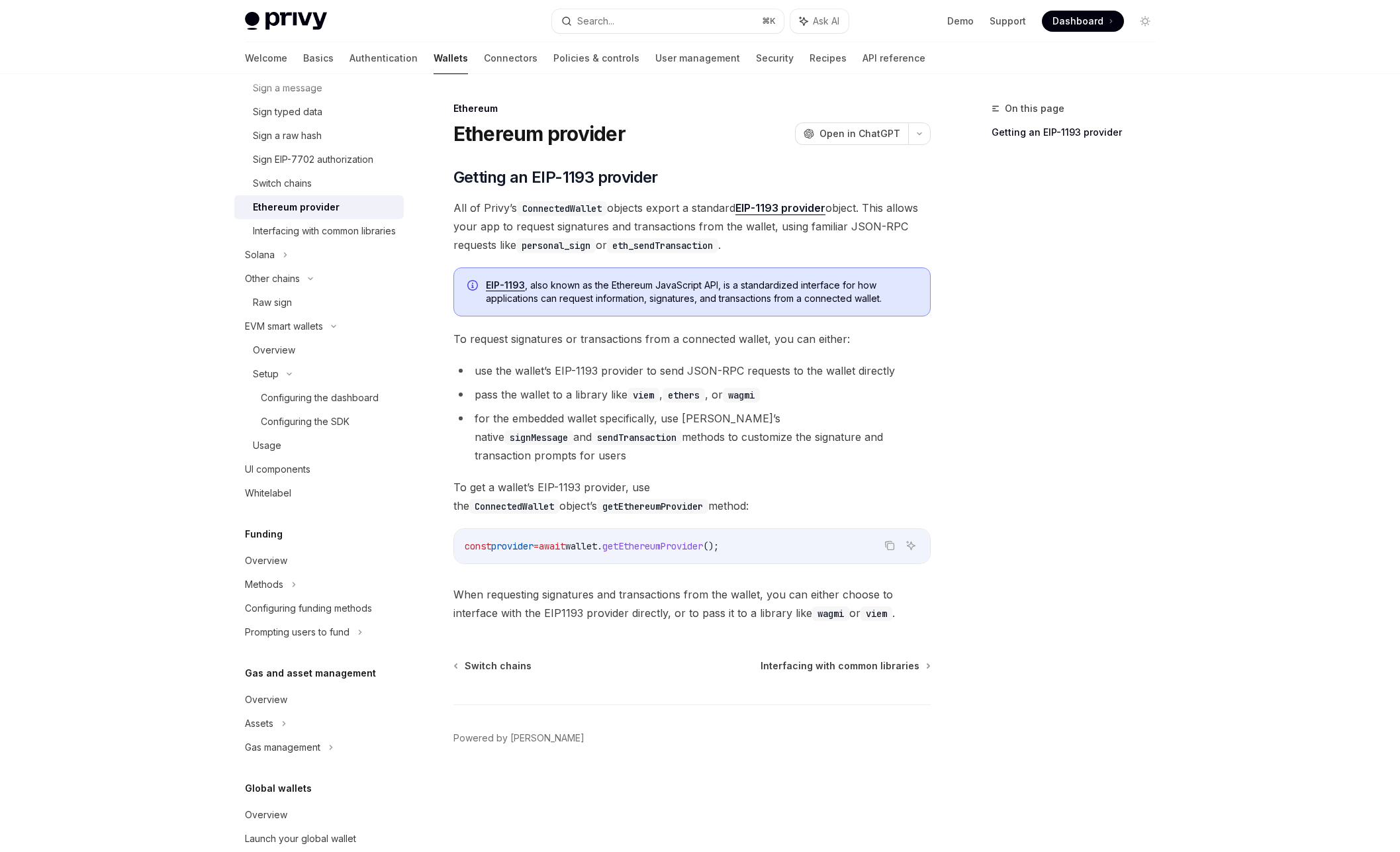
scroll to position [567, 0]
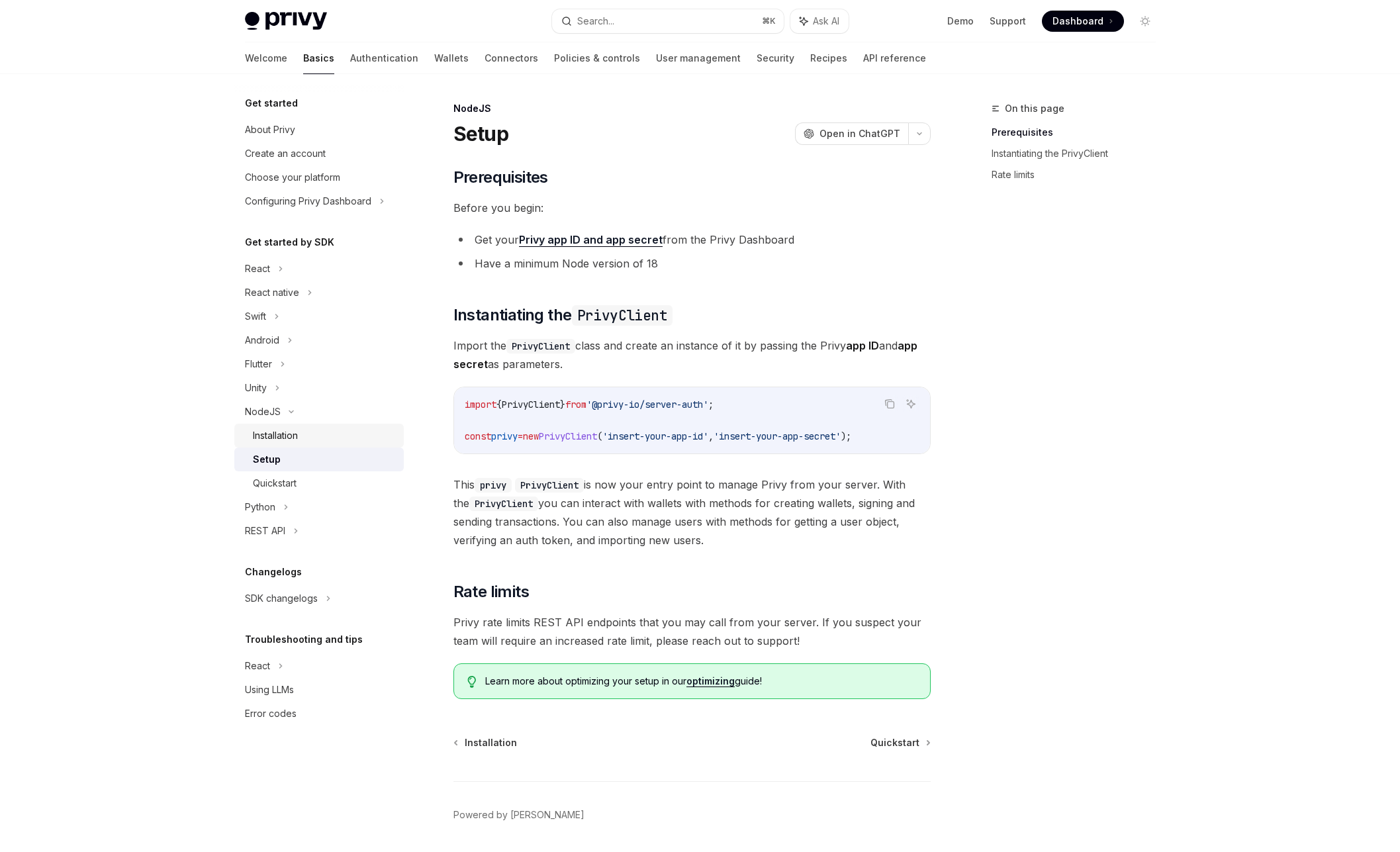
click at [276, 430] on div "Installation" at bounding box center [275, 435] width 45 height 16
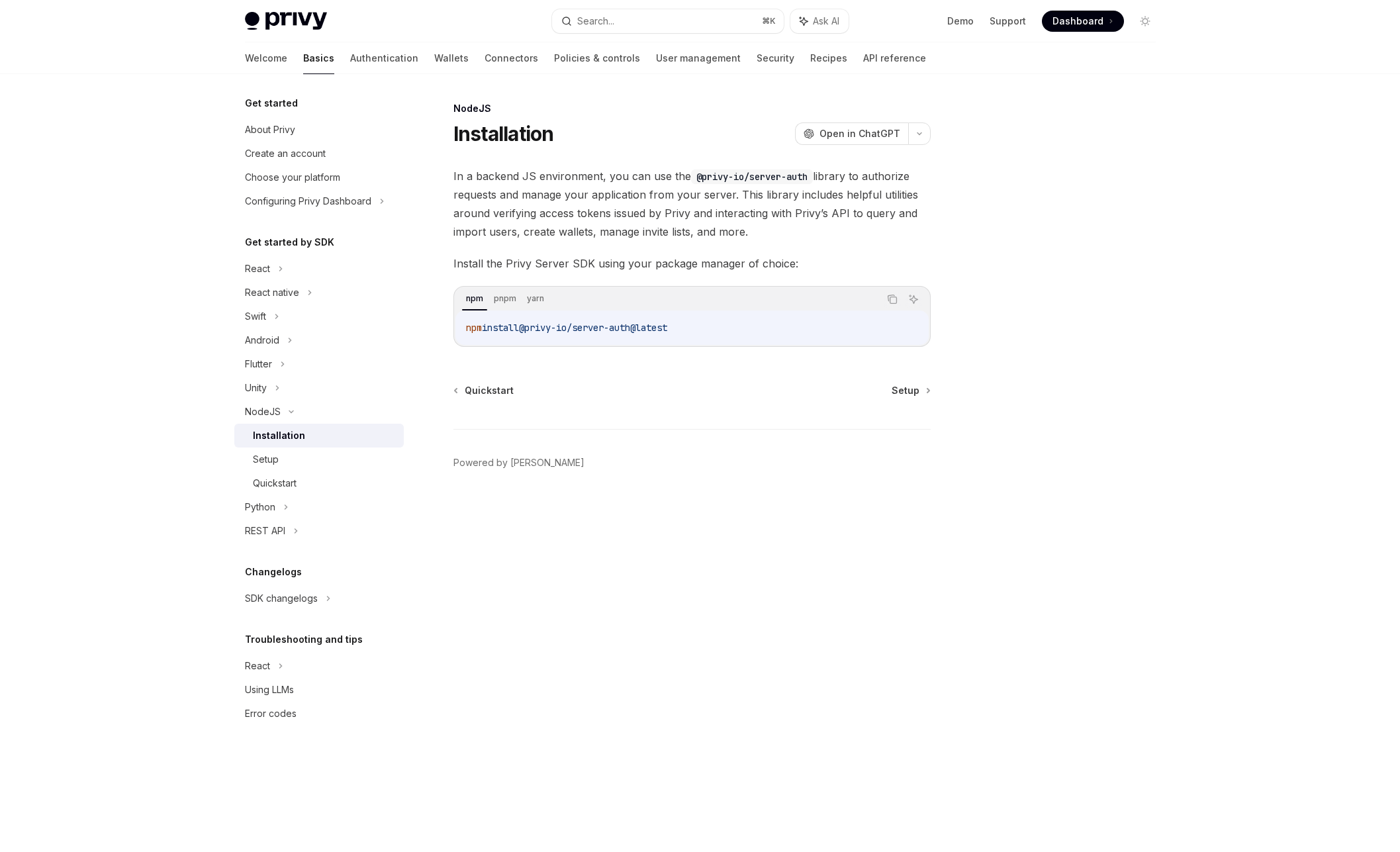
drag, startPoint x: 702, startPoint y: 331, endPoint x: 455, endPoint y: 328, distance: 247.0
click at [455, 328] on div "npm install @privy-io/server-auth@latest" at bounding box center [692, 327] width 473 height 34
copy span "npm install @privy-io/server-auth@latest"
click at [305, 462] on div "Setup" at bounding box center [324, 459] width 143 height 16
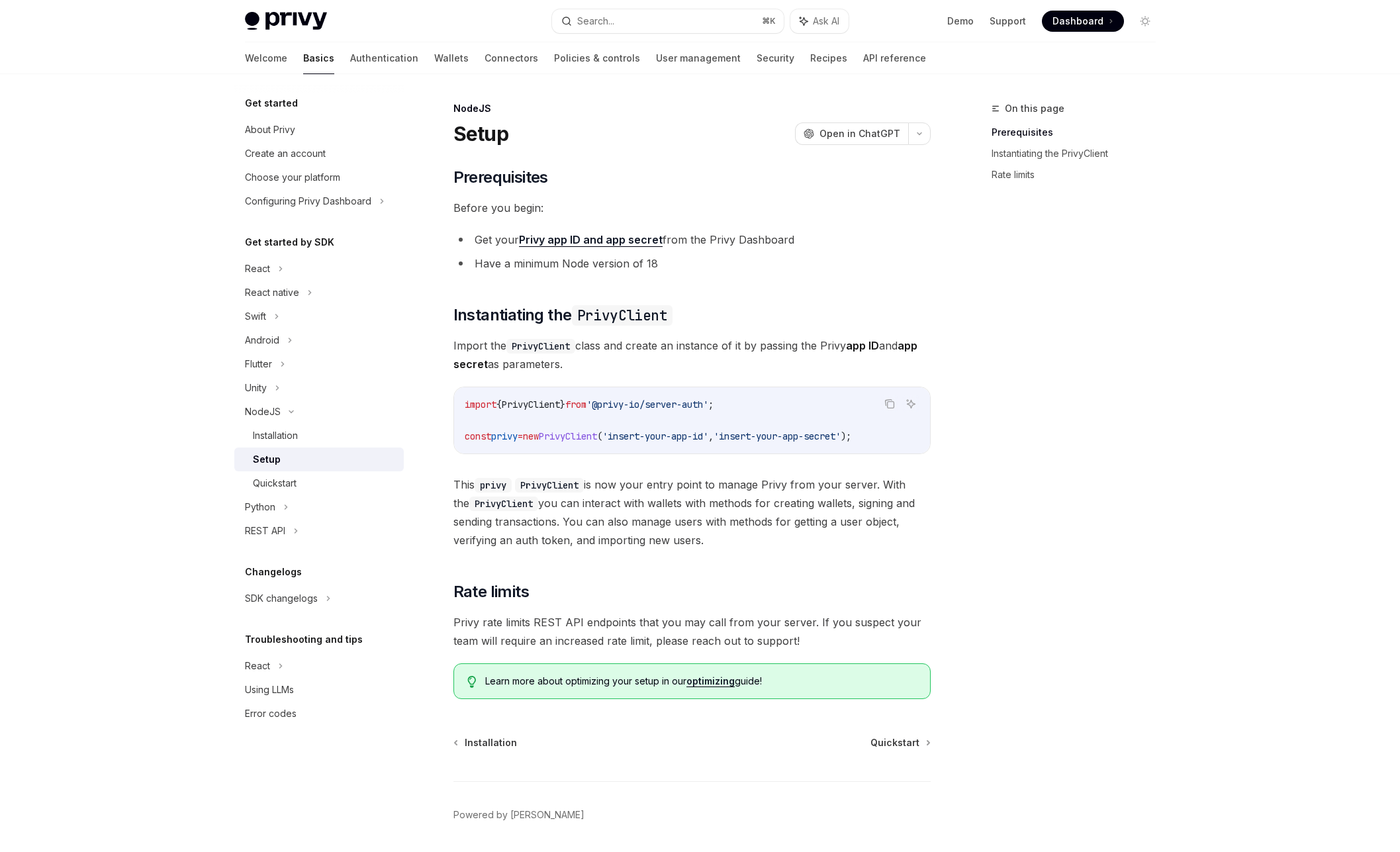
click at [725, 425] on code "import { PrivyClient } from '@privy-io/server-auth' ; const privy = new PrivyCl…" at bounding box center [692, 420] width 455 height 48
click at [888, 404] on icon "Copy the contents from the code block" at bounding box center [890, 404] width 11 height 11
click at [288, 475] on div "Quickstart" at bounding box center [275, 483] width 44 height 16
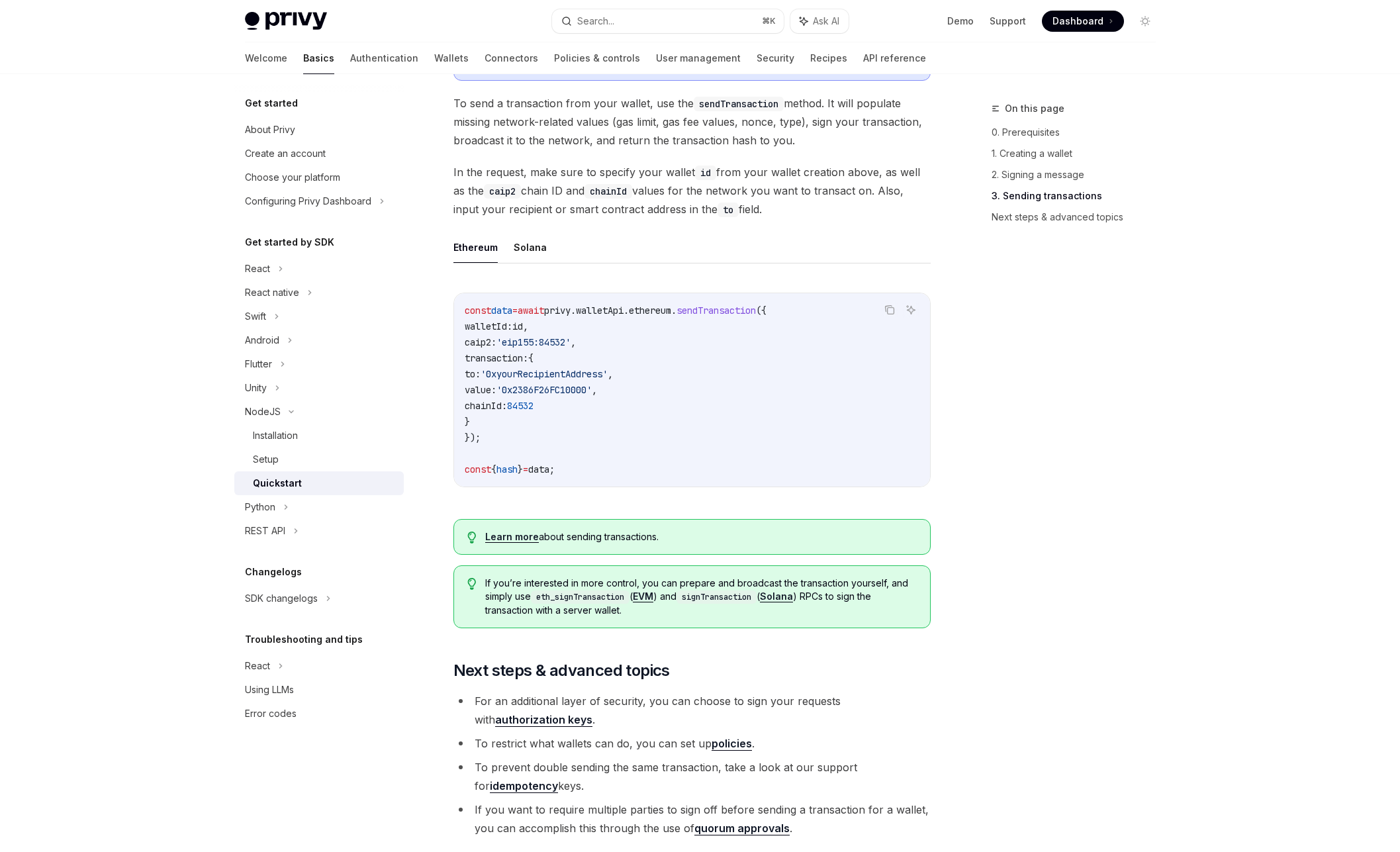
scroll to position [1059, 0]
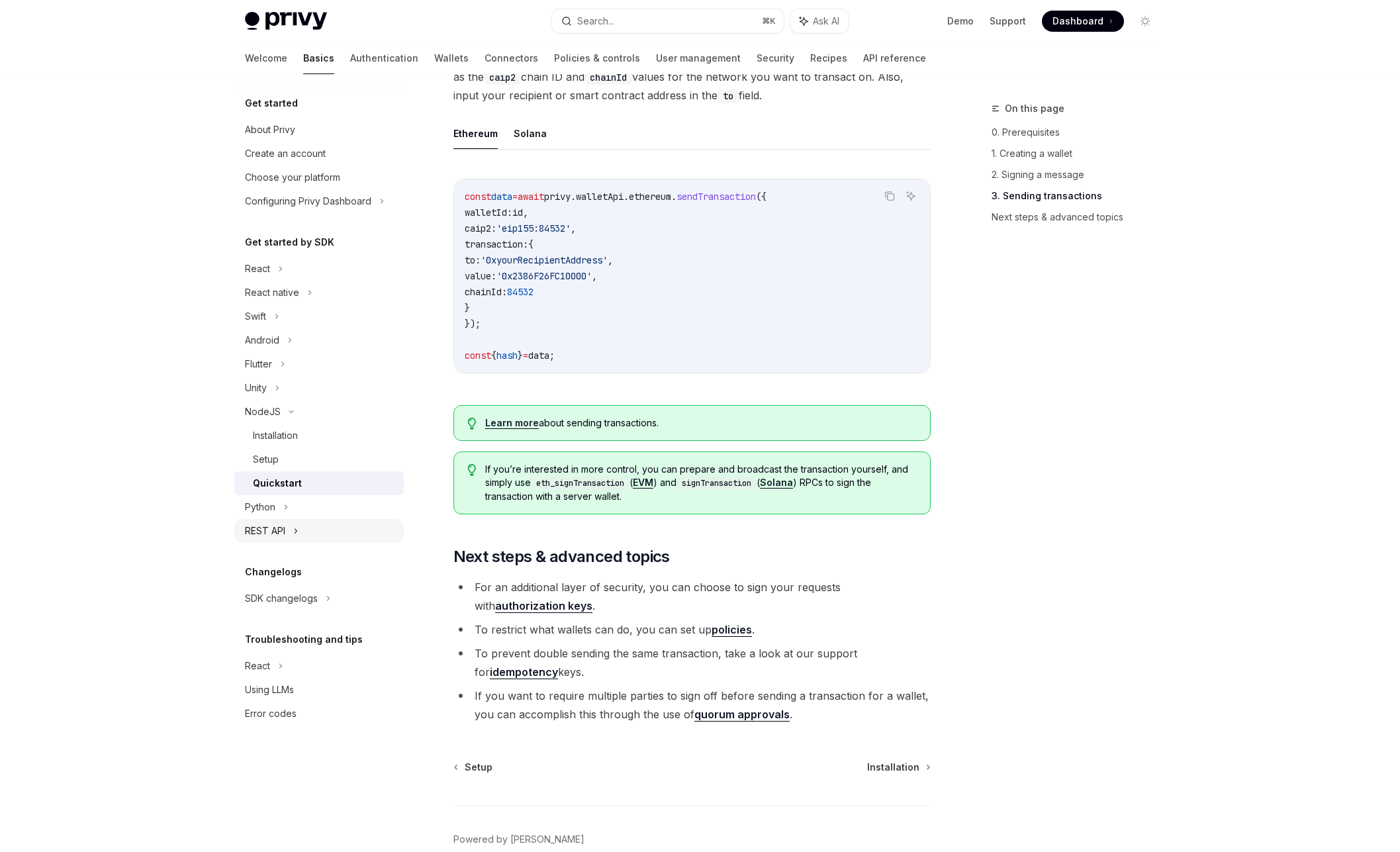
click at [259, 525] on div "REST API" at bounding box center [266, 531] width 41 height 16
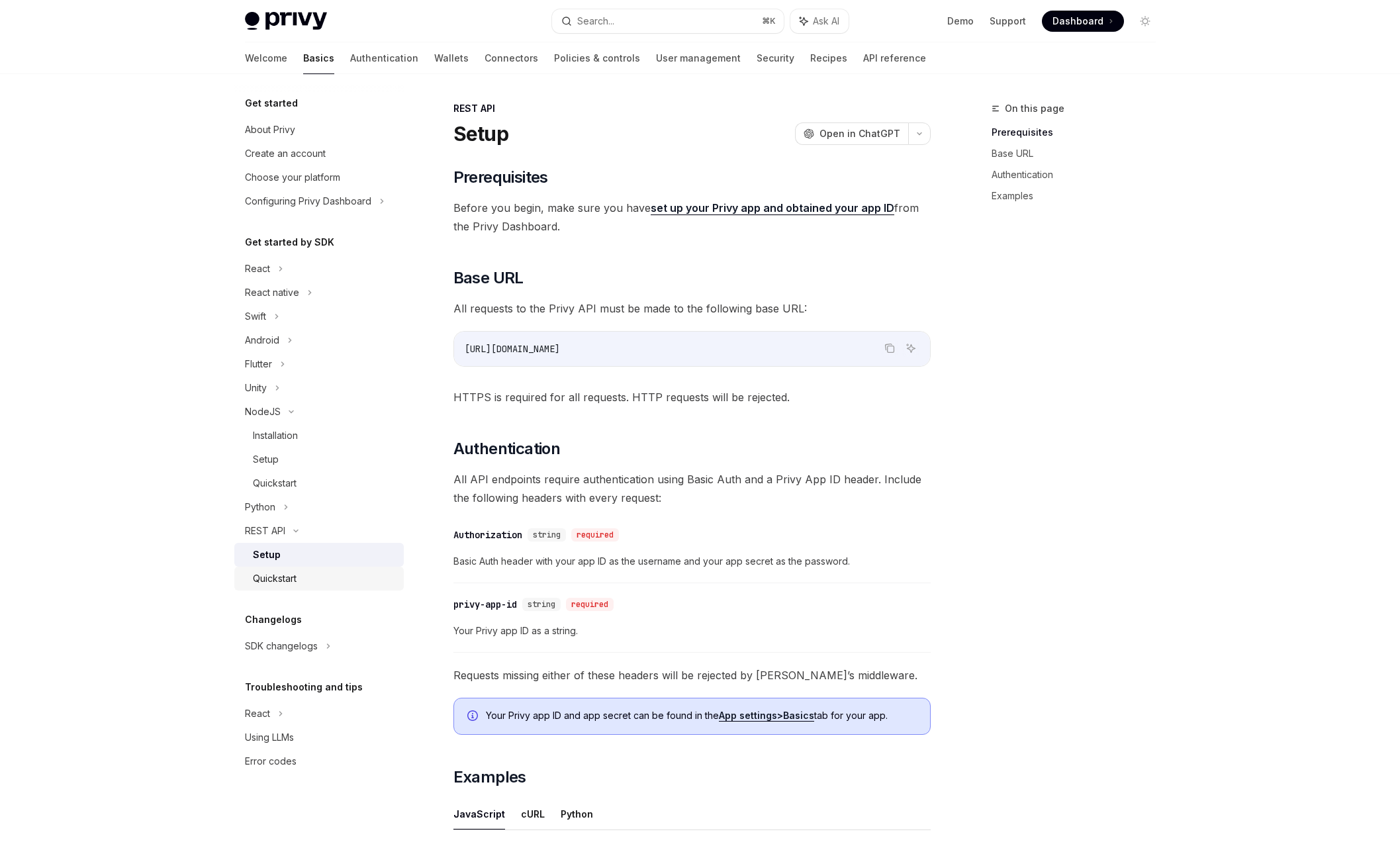
click at [311, 575] on div "Quickstart" at bounding box center [324, 578] width 143 height 16
type textarea "*"
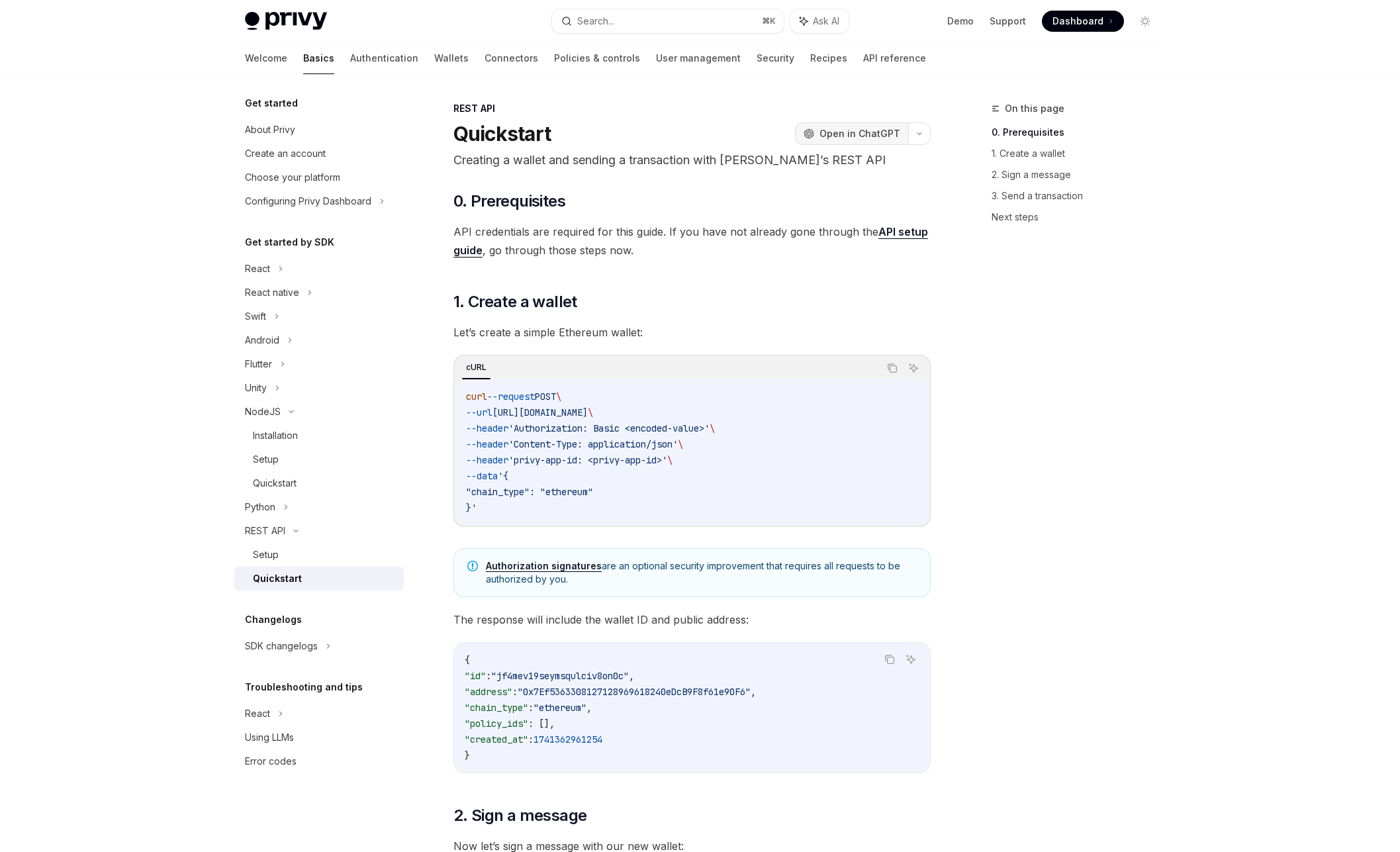
click at [852, 134] on span "Open in ChatGPT" at bounding box center [859, 133] width 81 height 13
